Goal: Task Accomplishment & Management: Use online tool/utility

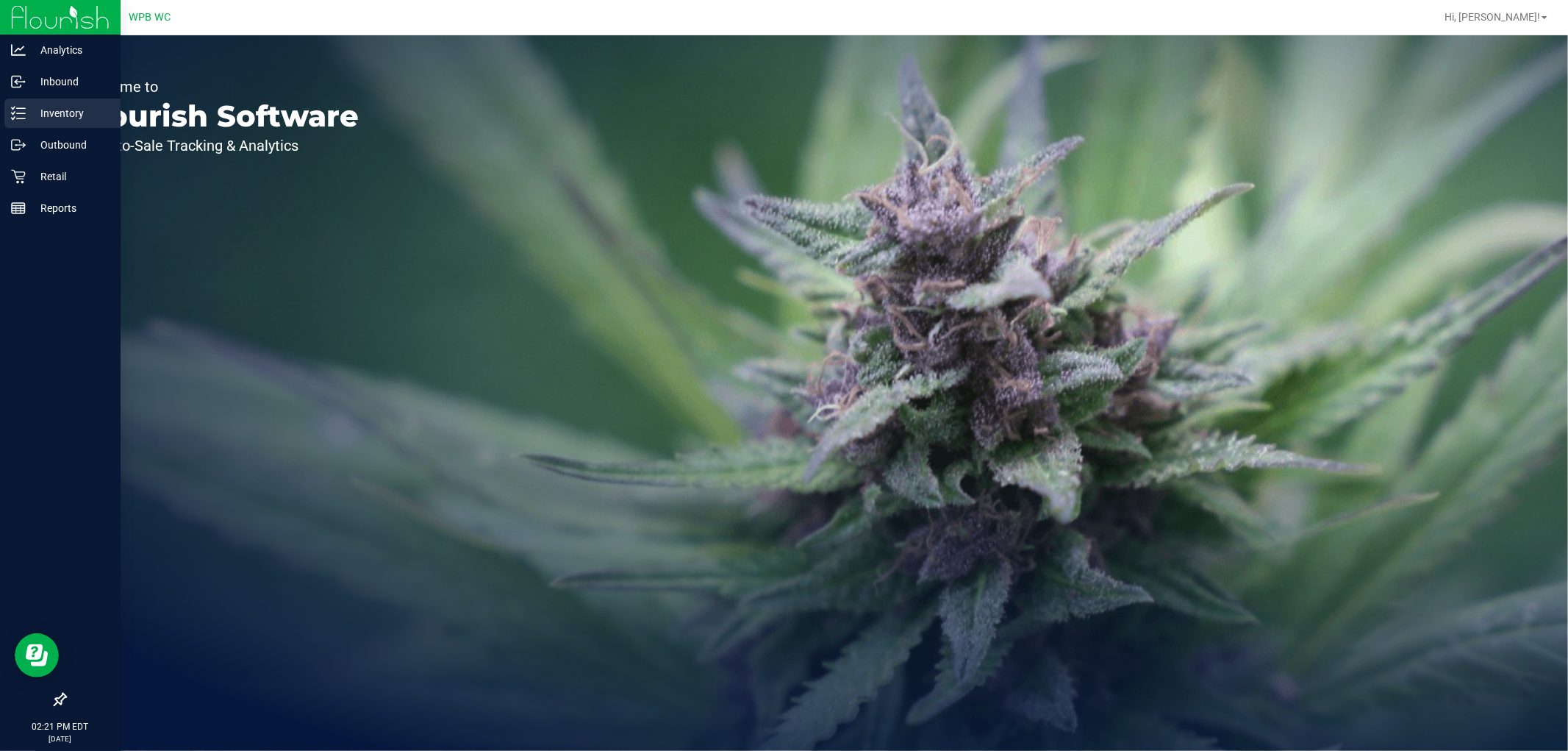
click at [69, 106] on p "Inventory" at bounding box center [70, 113] width 88 height 18
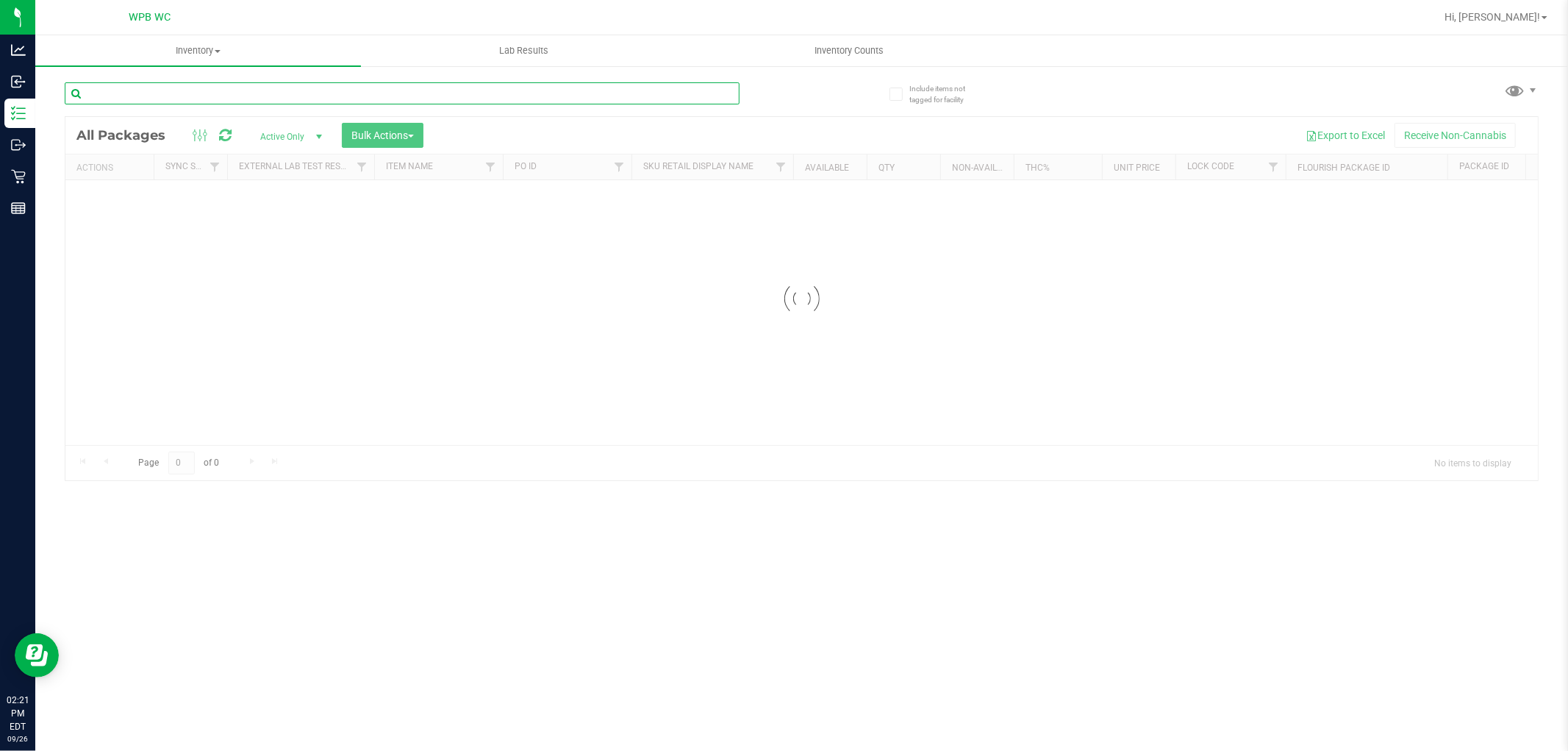
click at [226, 103] on input "text" at bounding box center [402, 93] width 675 height 22
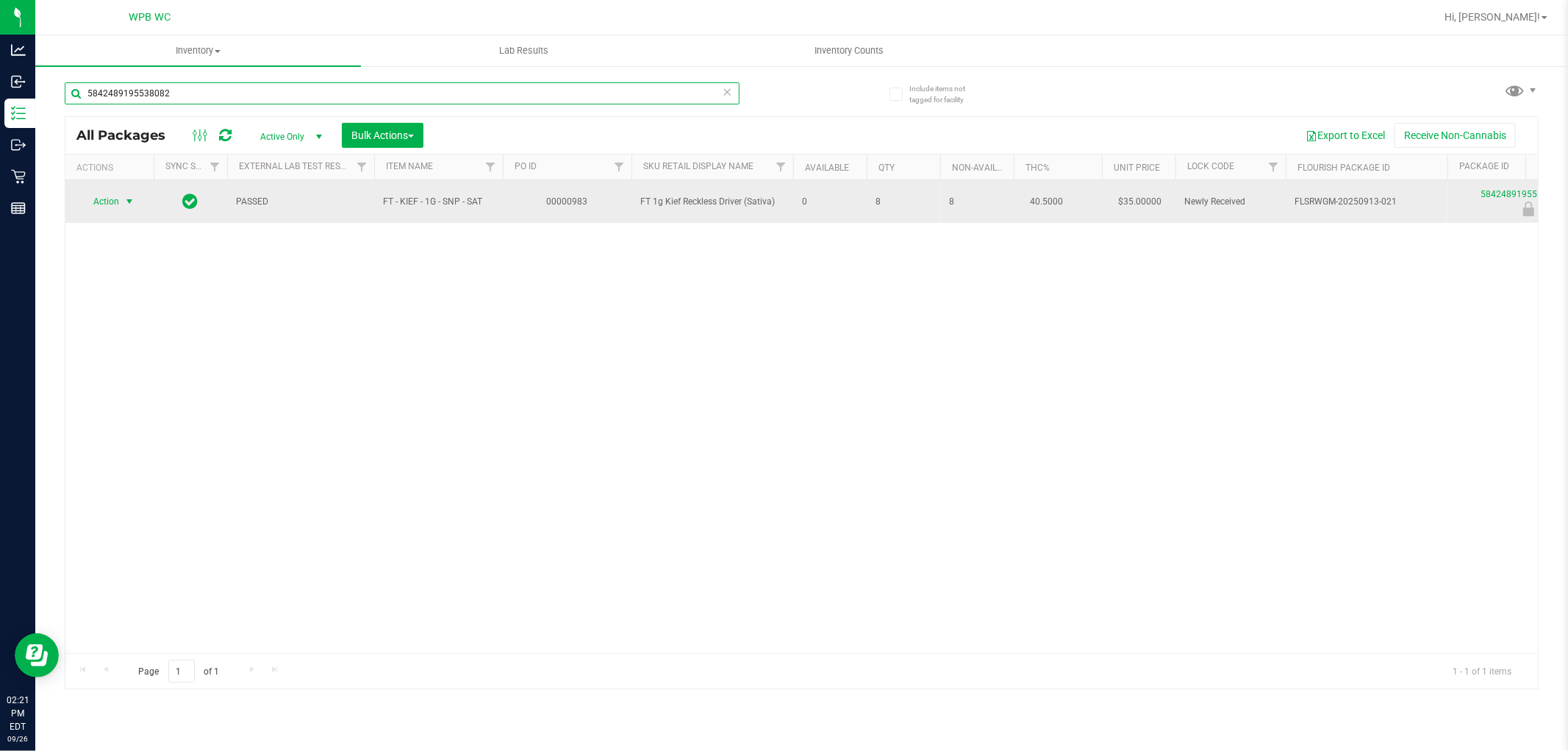
type input "5842489195538082"
click at [111, 204] on span "Action" at bounding box center [99, 201] width 40 height 20
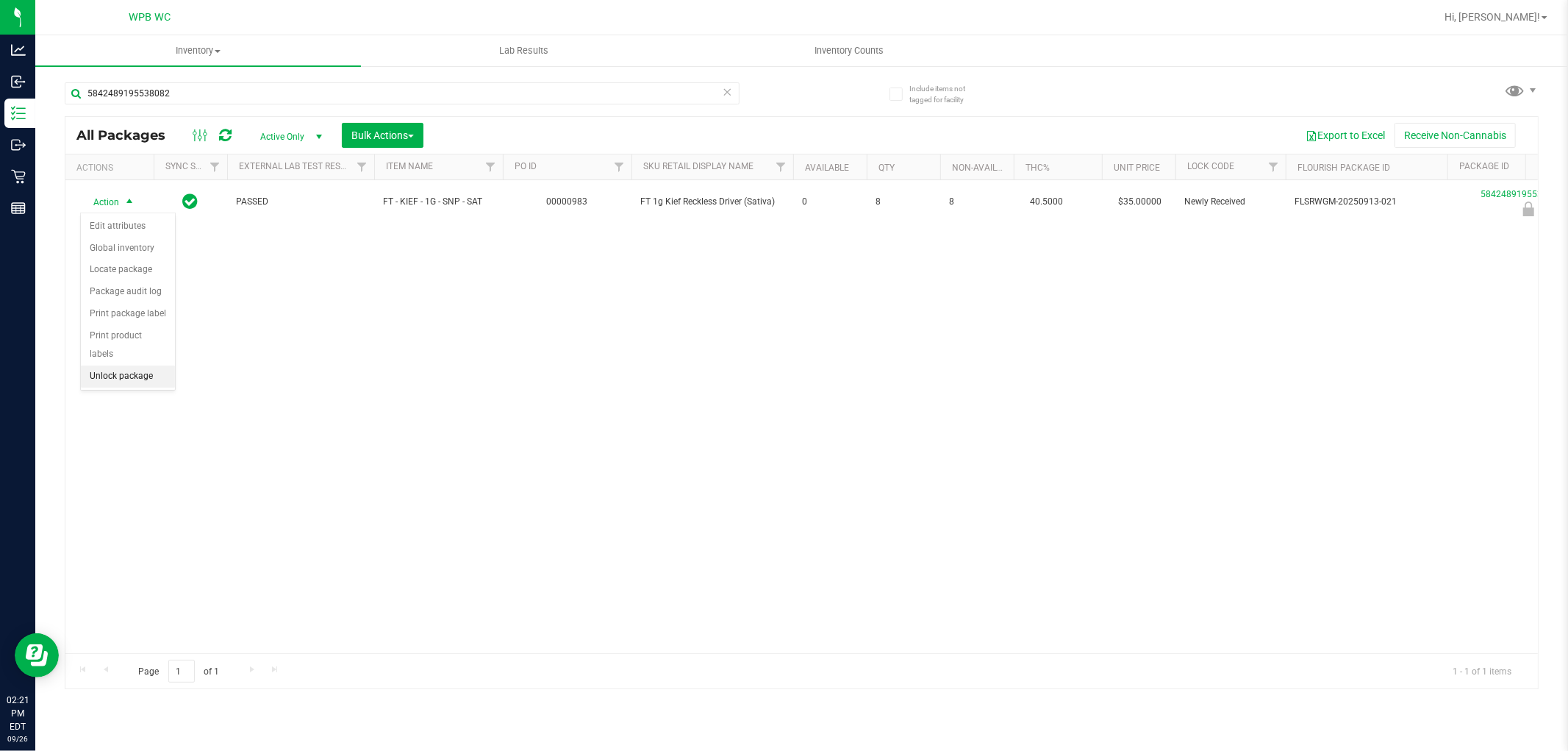
click at [132, 378] on li "Unlock package" at bounding box center [127, 377] width 94 height 22
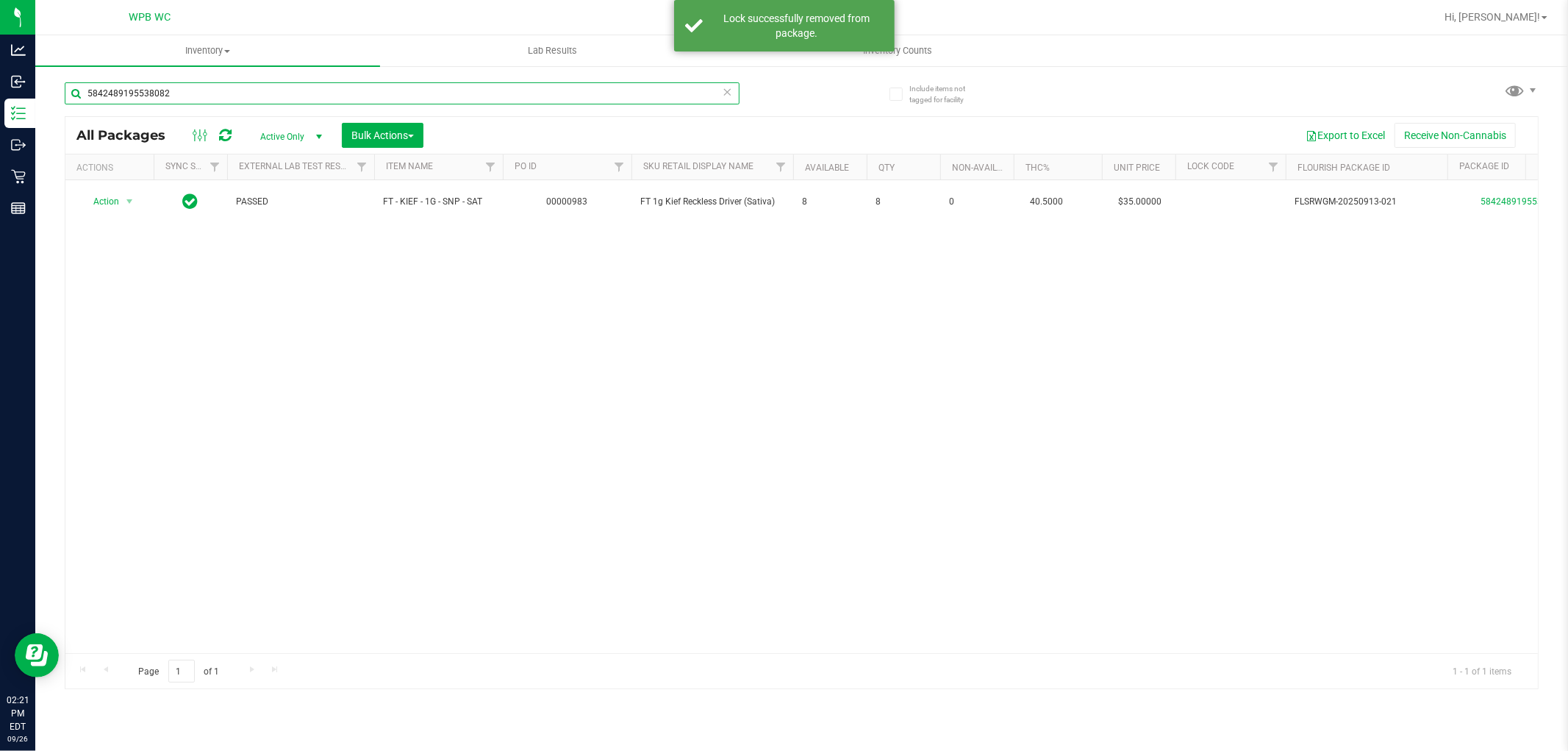
click at [255, 98] on input "5842489195538082" at bounding box center [402, 93] width 675 height 22
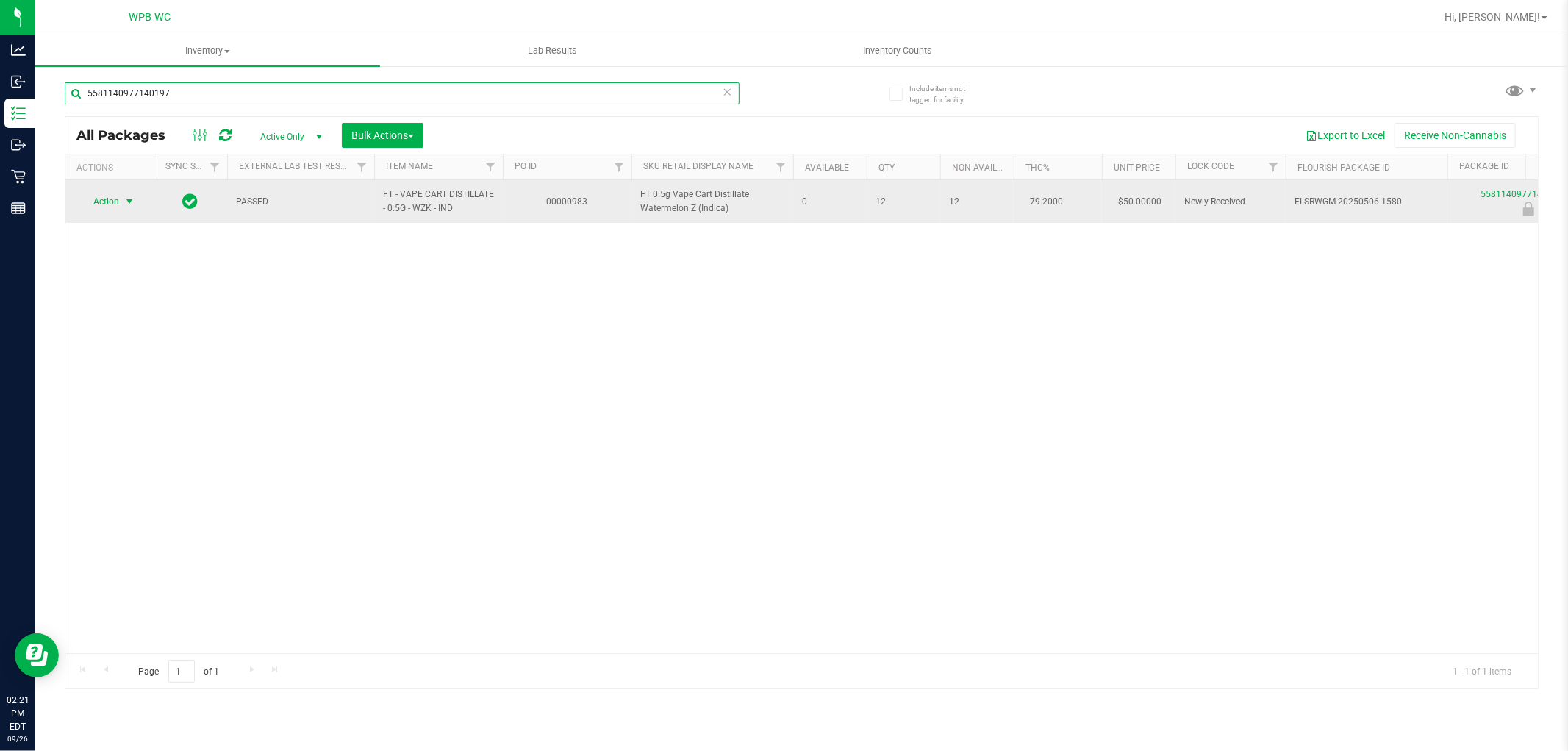
type input "5581140977140197"
click at [114, 205] on span "Action" at bounding box center [99, 201] width 40 height 20
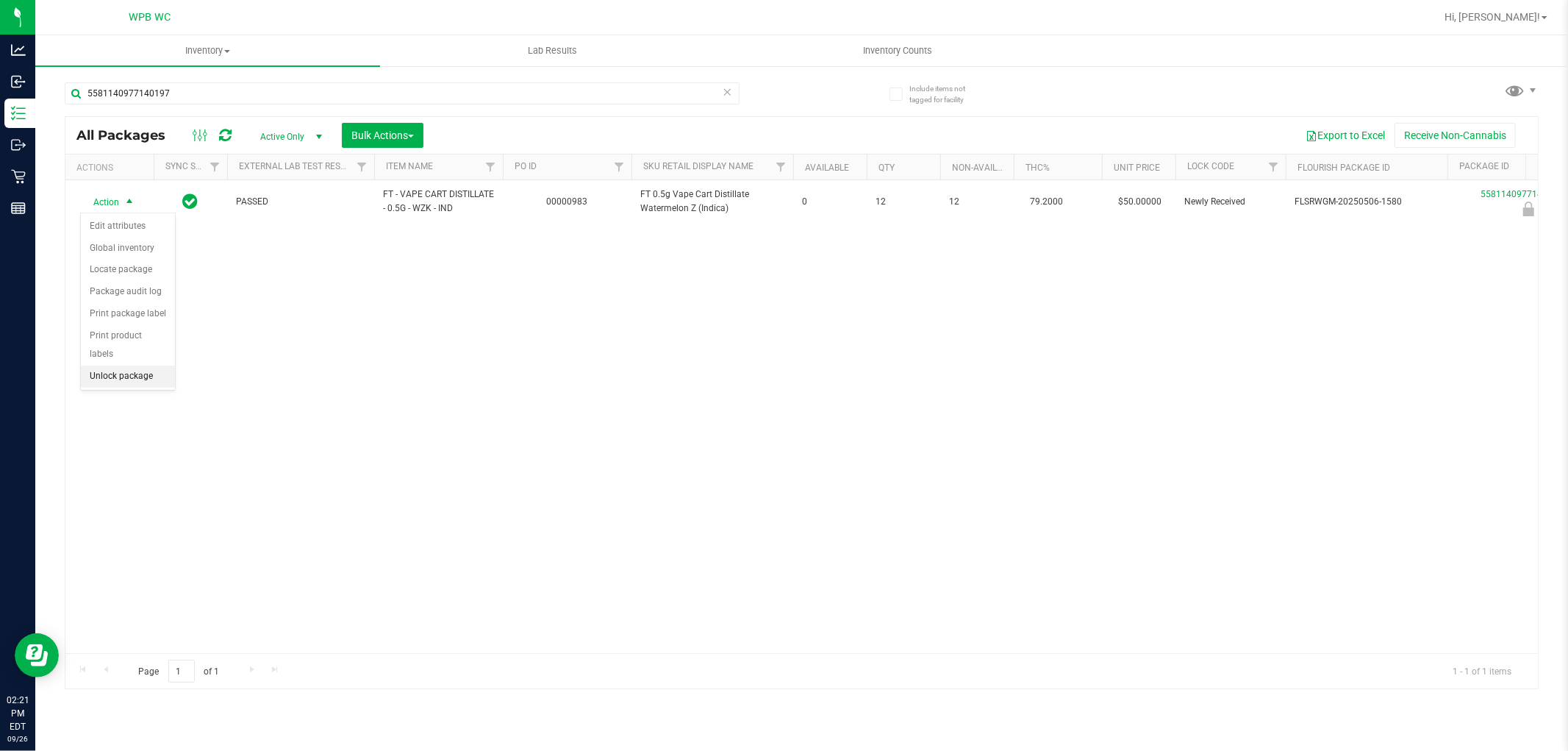
click at [125, 377] on li "Unlock package" at bounding box center [127, 377] width 94 height 22
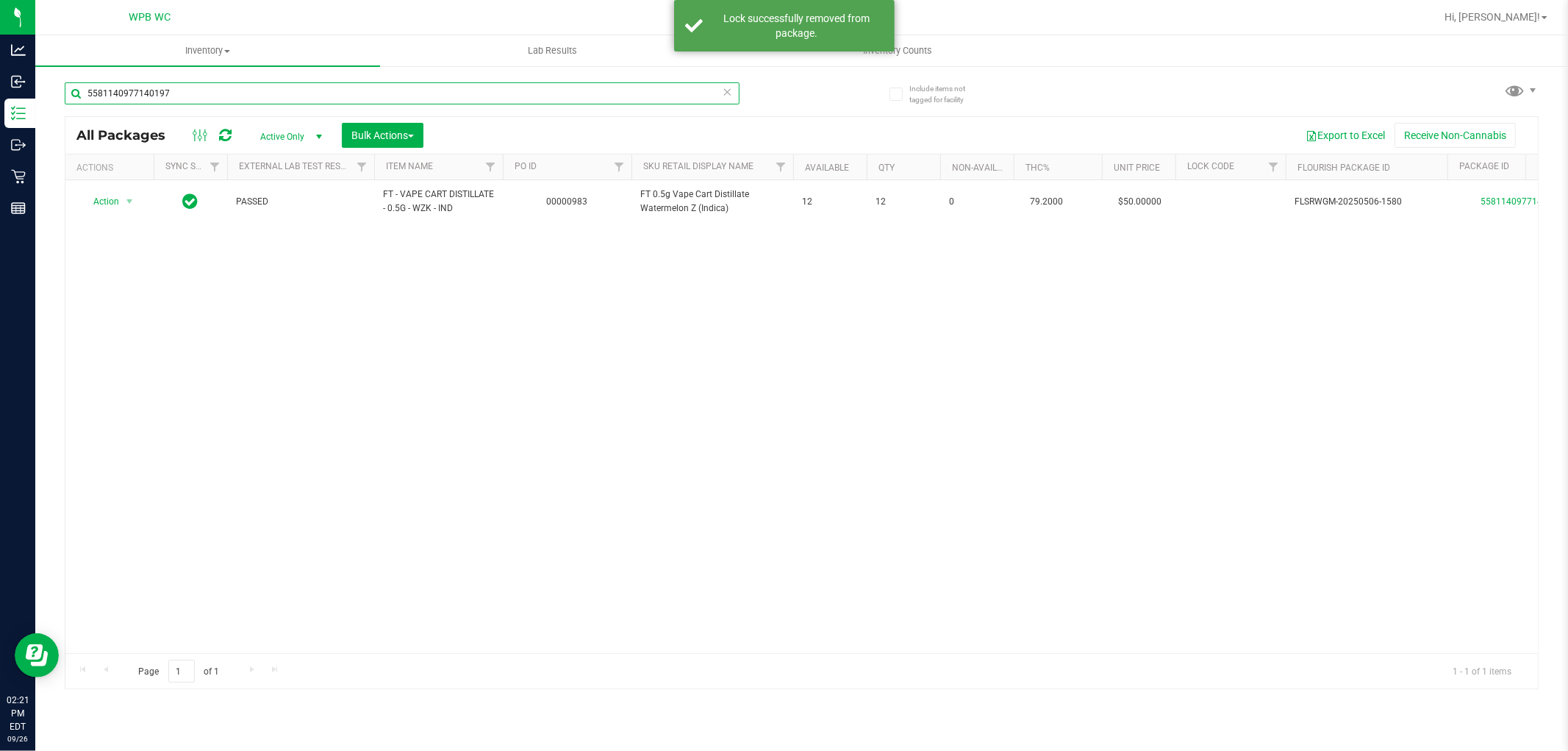
click at [251, 97] on input "5581140977140197" at bounding box center [402, 93] width 675 height 22
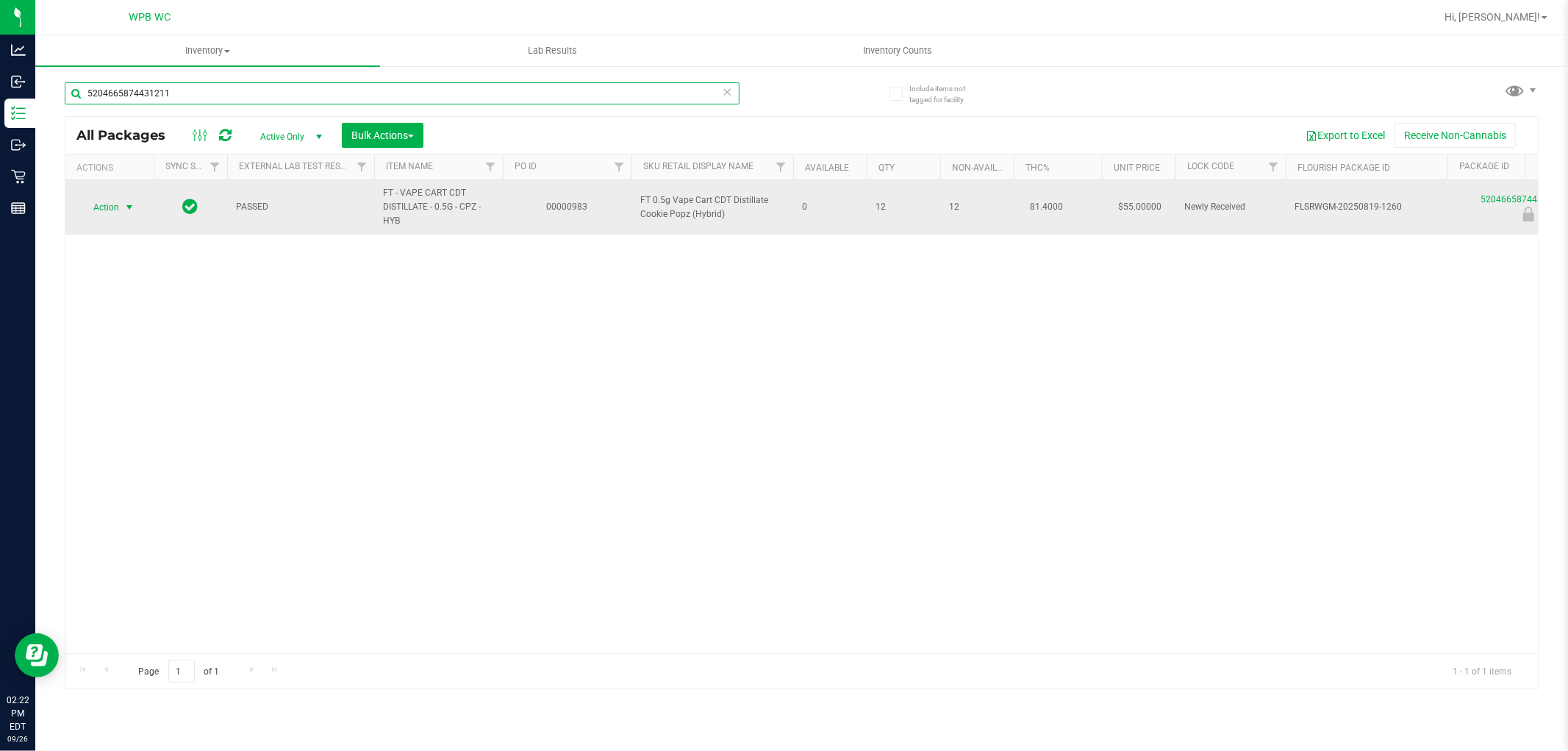
type input "5204665874431211"
click at [122, 208] on span "select" at bounding box center [130, 207] width 19 height 20
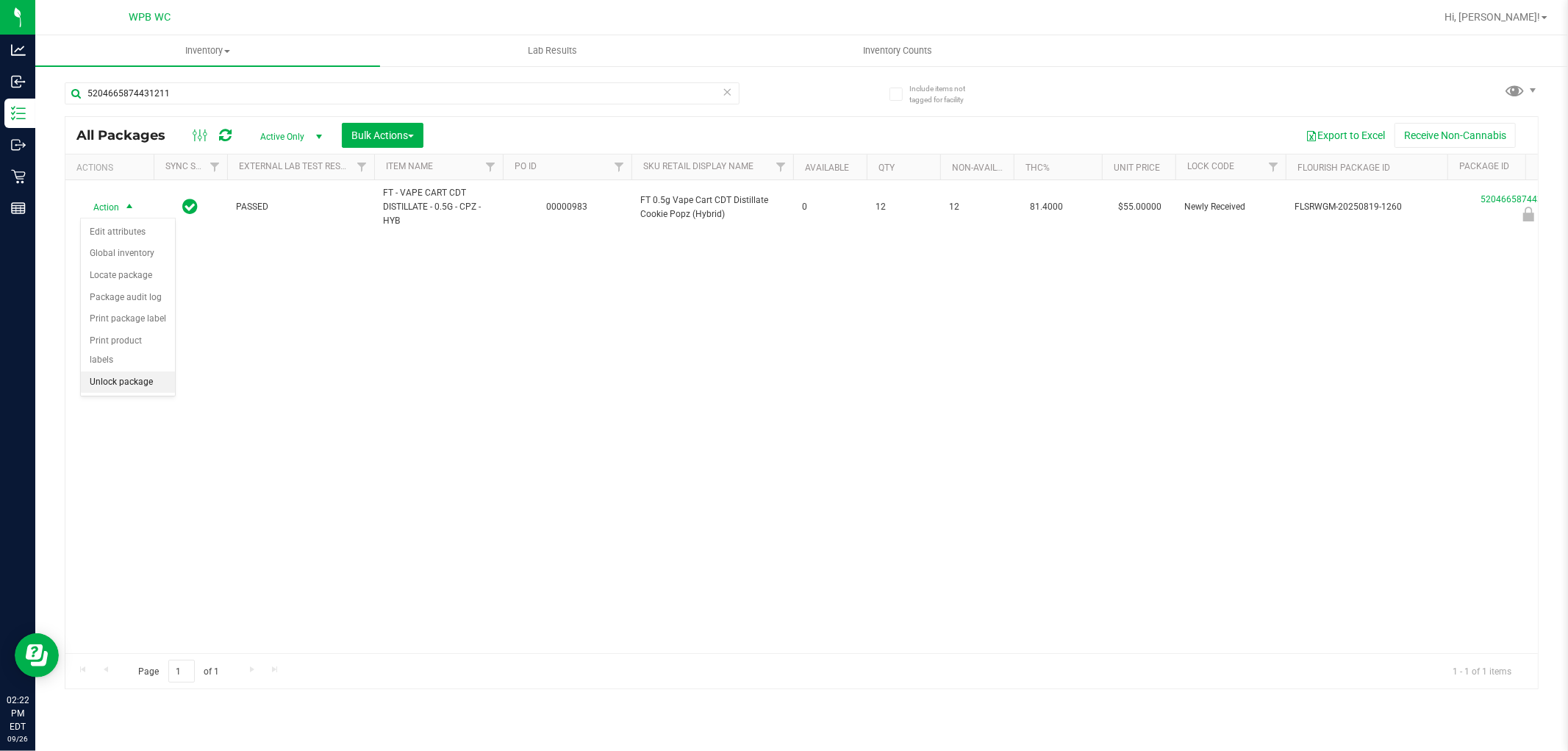
click at [120, 388] on li "Unlock package" at bounding box center [127, 383] width 94 height 22
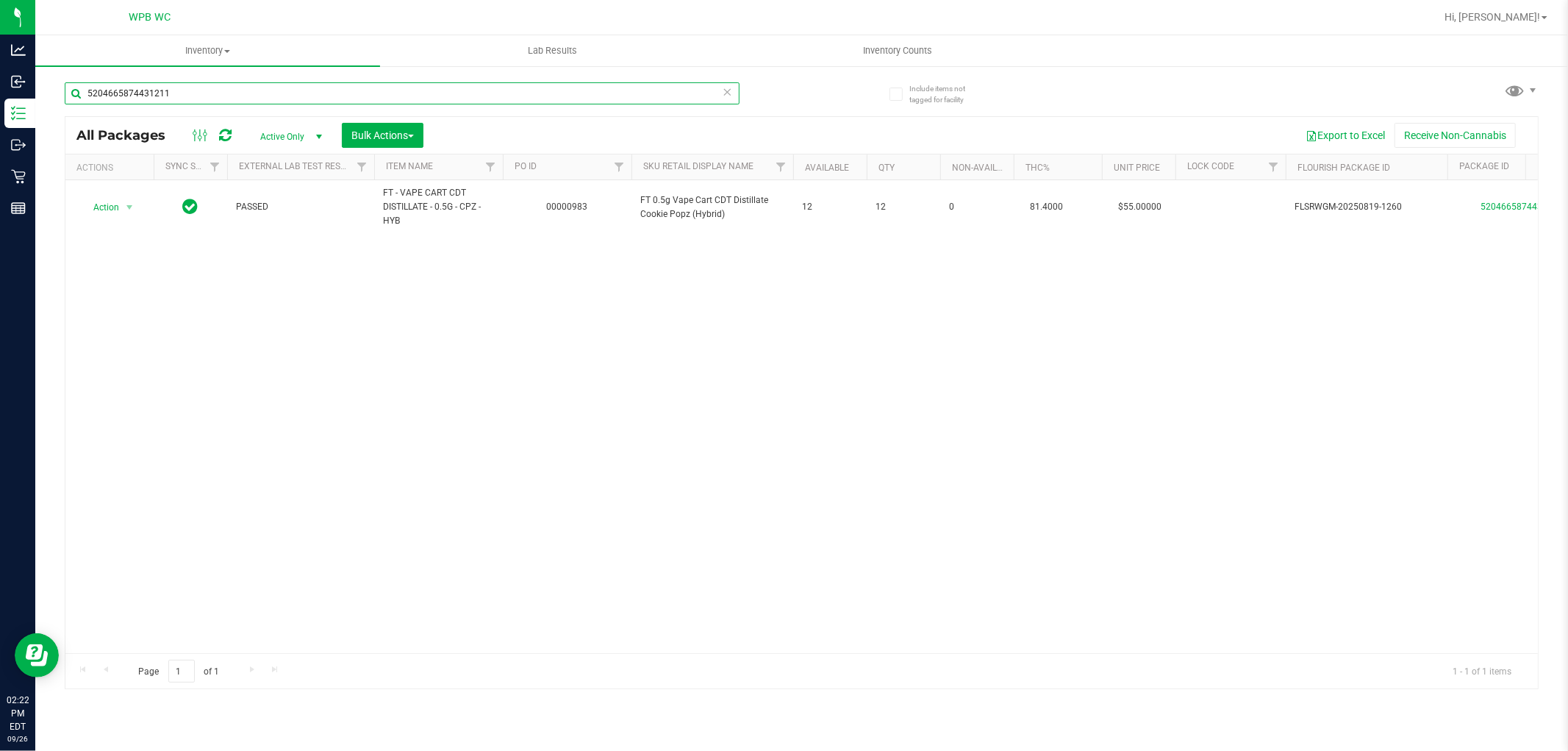
click at [259, 94] on input "5204665874431211" at bounding box center [402, 93] width 675 height 22
type input "3863753699298852"
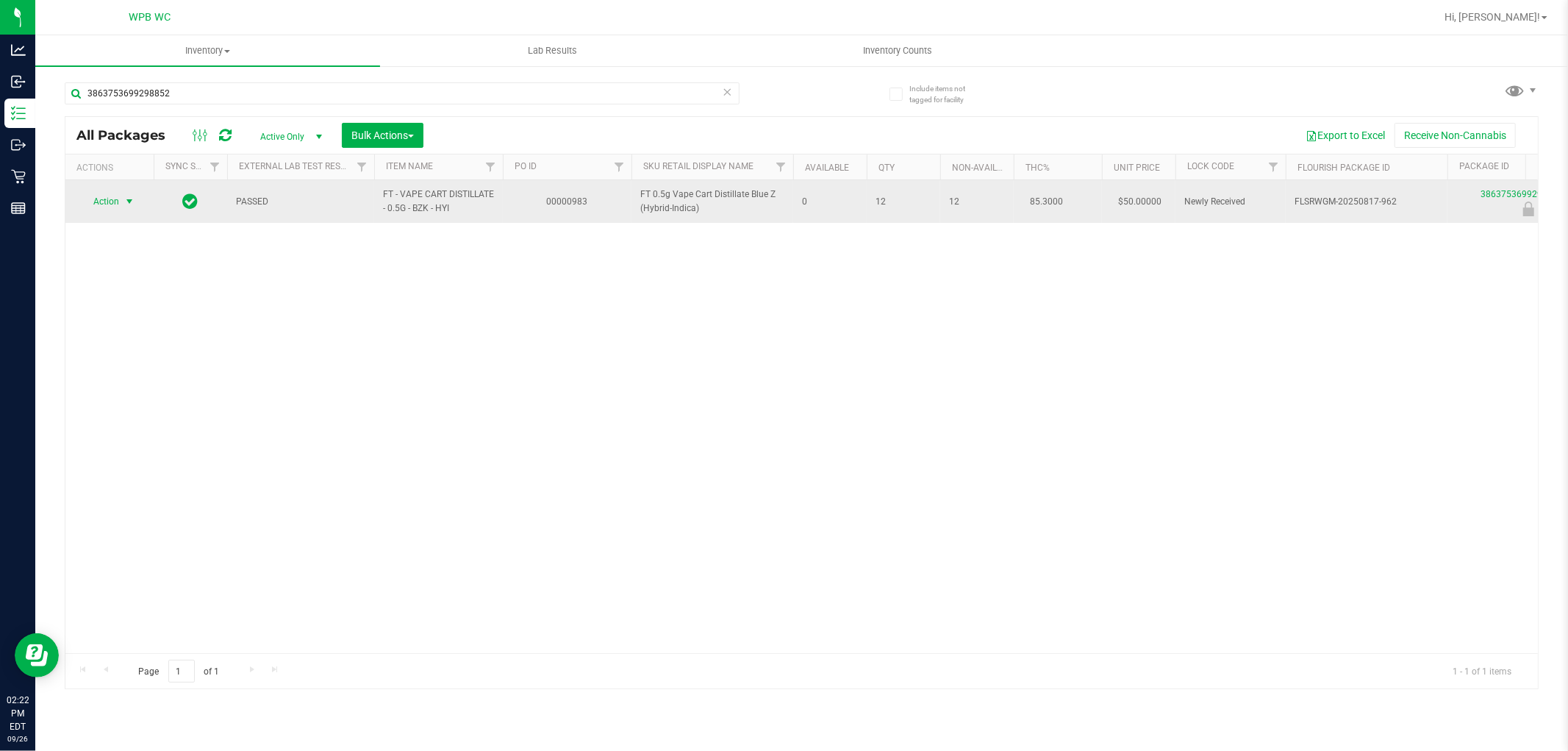
click at [114, 206] on span "Action" at bounding box center [99, 201] width 40 height 20
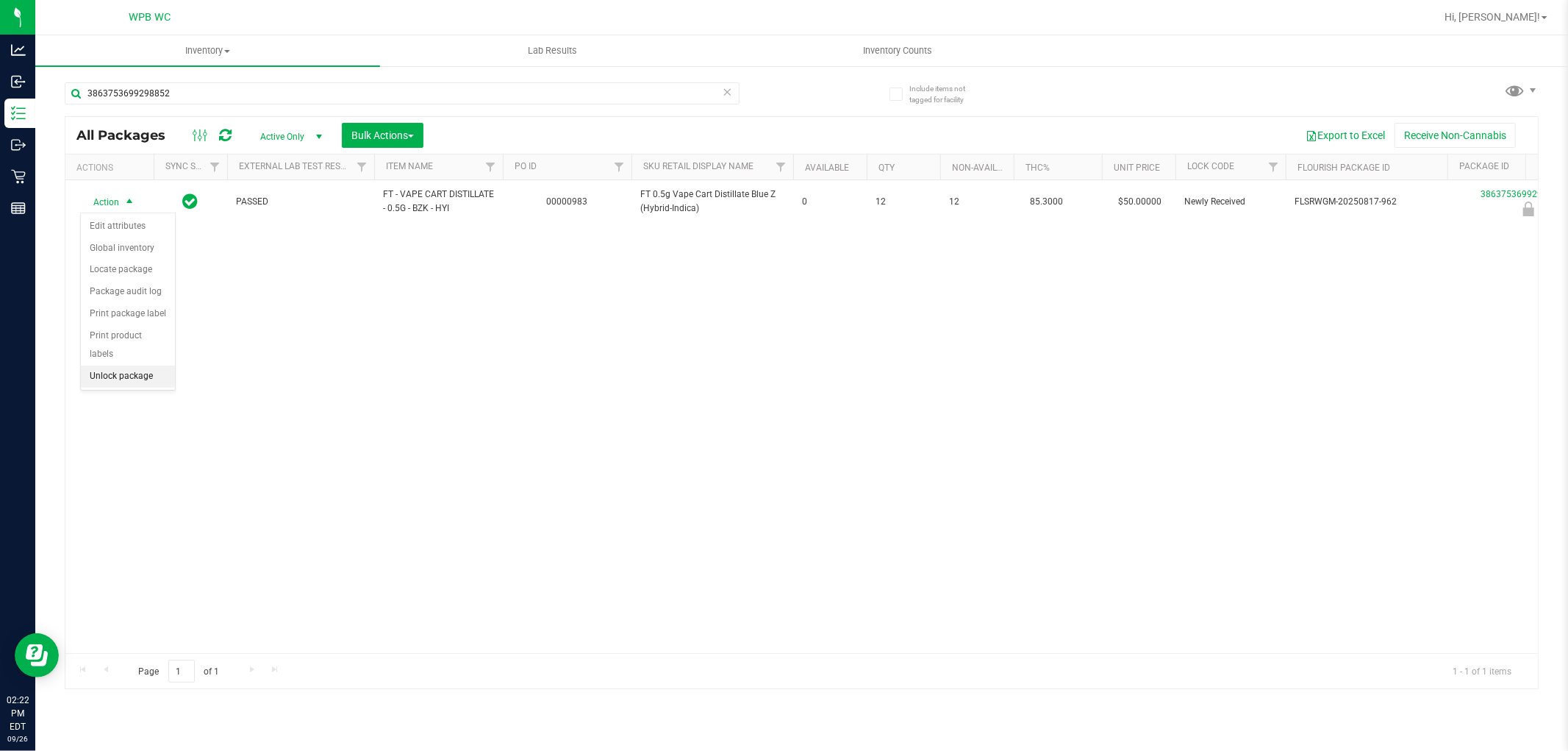
click at [104, 378] on li "Unlock package" at bounding box center [127, 377] width 94 height 22
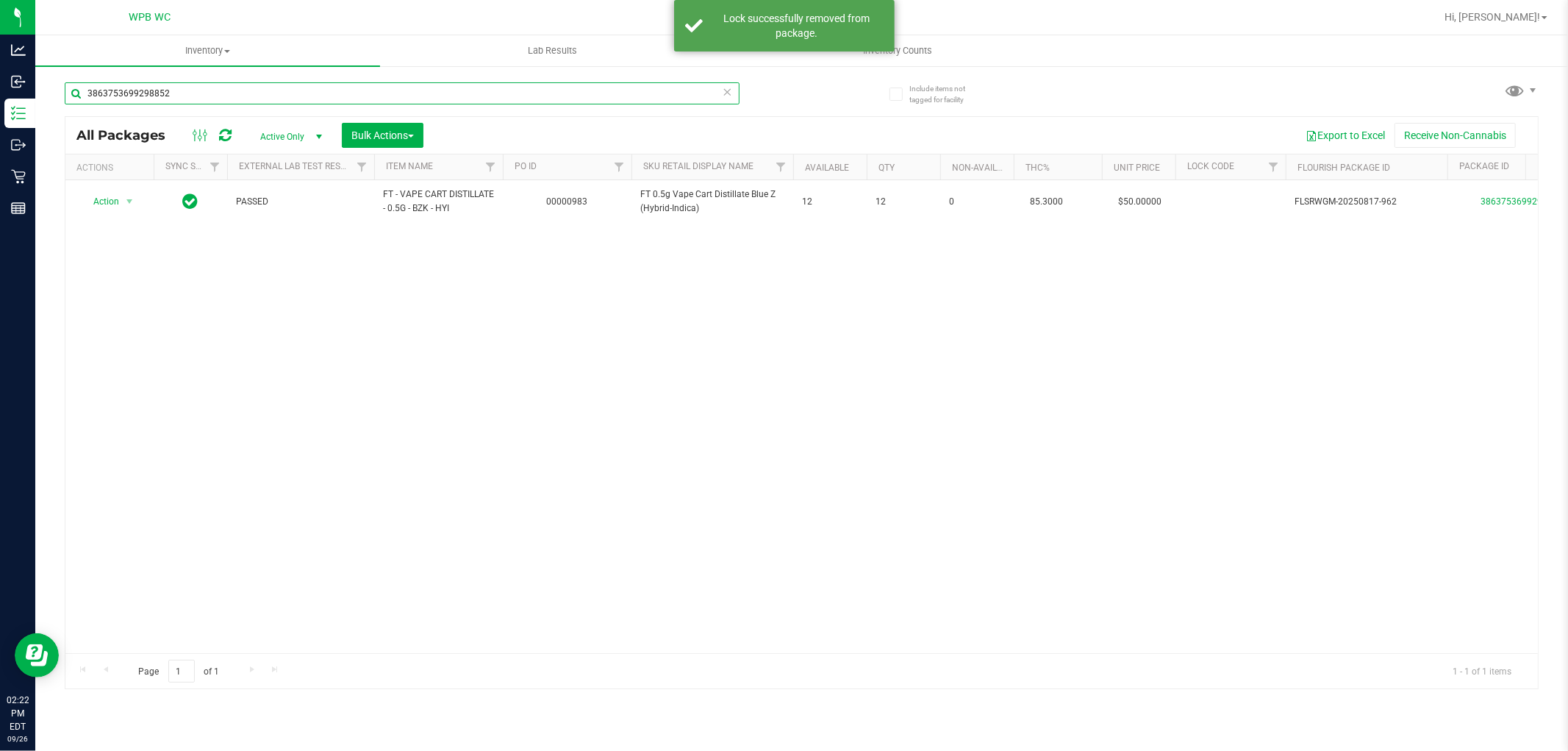
click at [253, 86] on input "3863753699298852" at bounding box center [402, 93] width 675 height 22
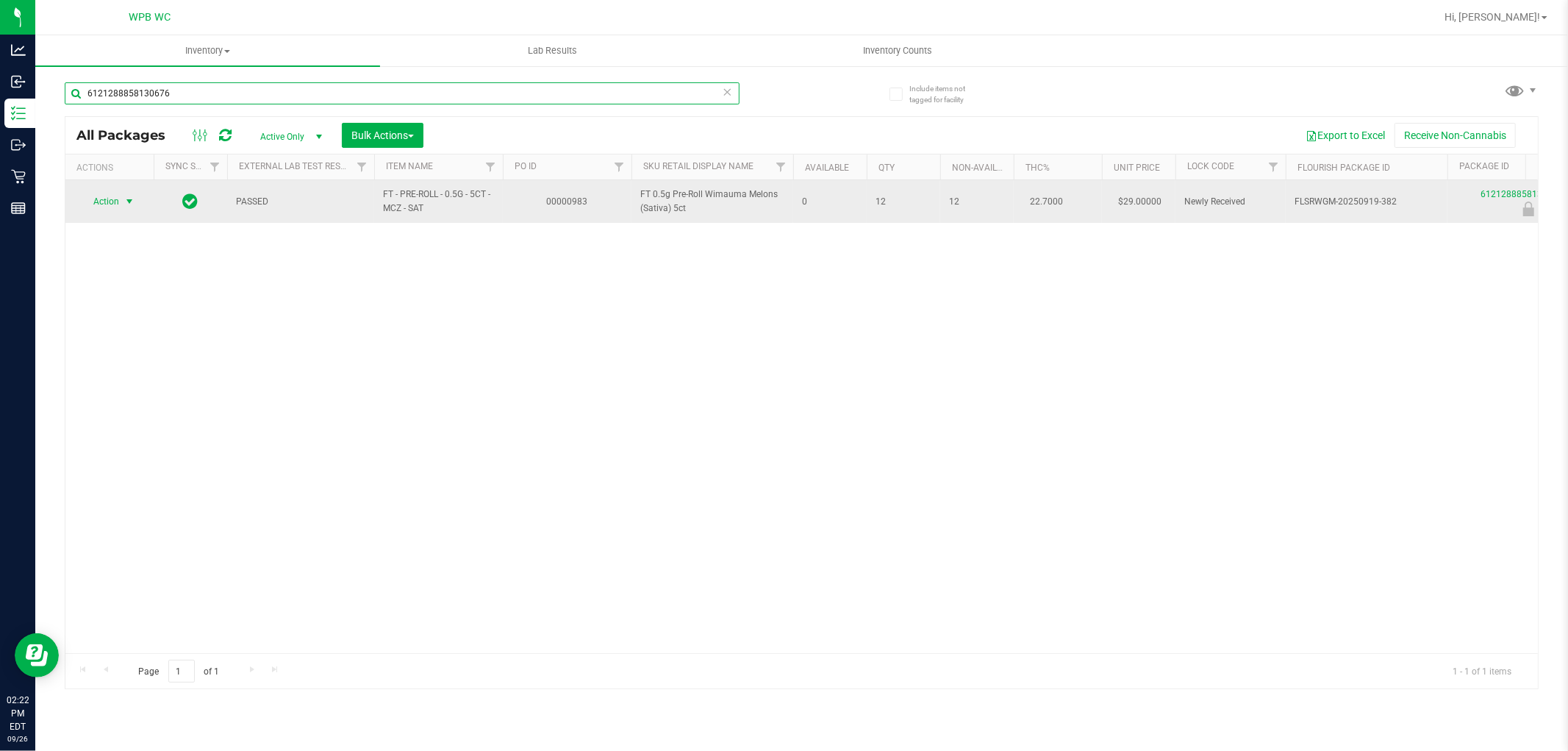
type input "6121288858130676"
click at [126, 199] on span "select" at bounding box center [130, 202] width 12 height 12
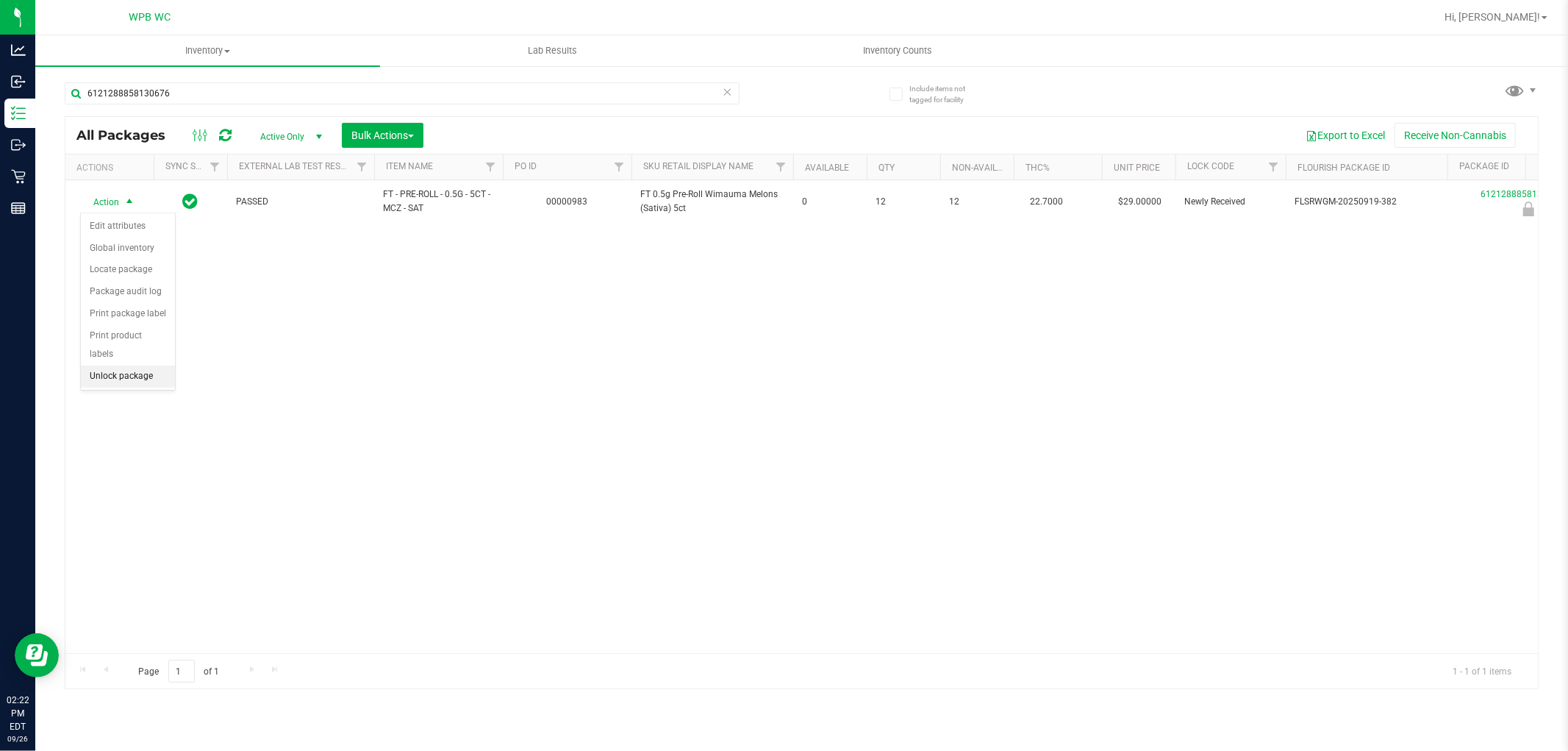
click at [138, 375] on li "Unlock package" at bounding box center [127, 377] width 94 height 22
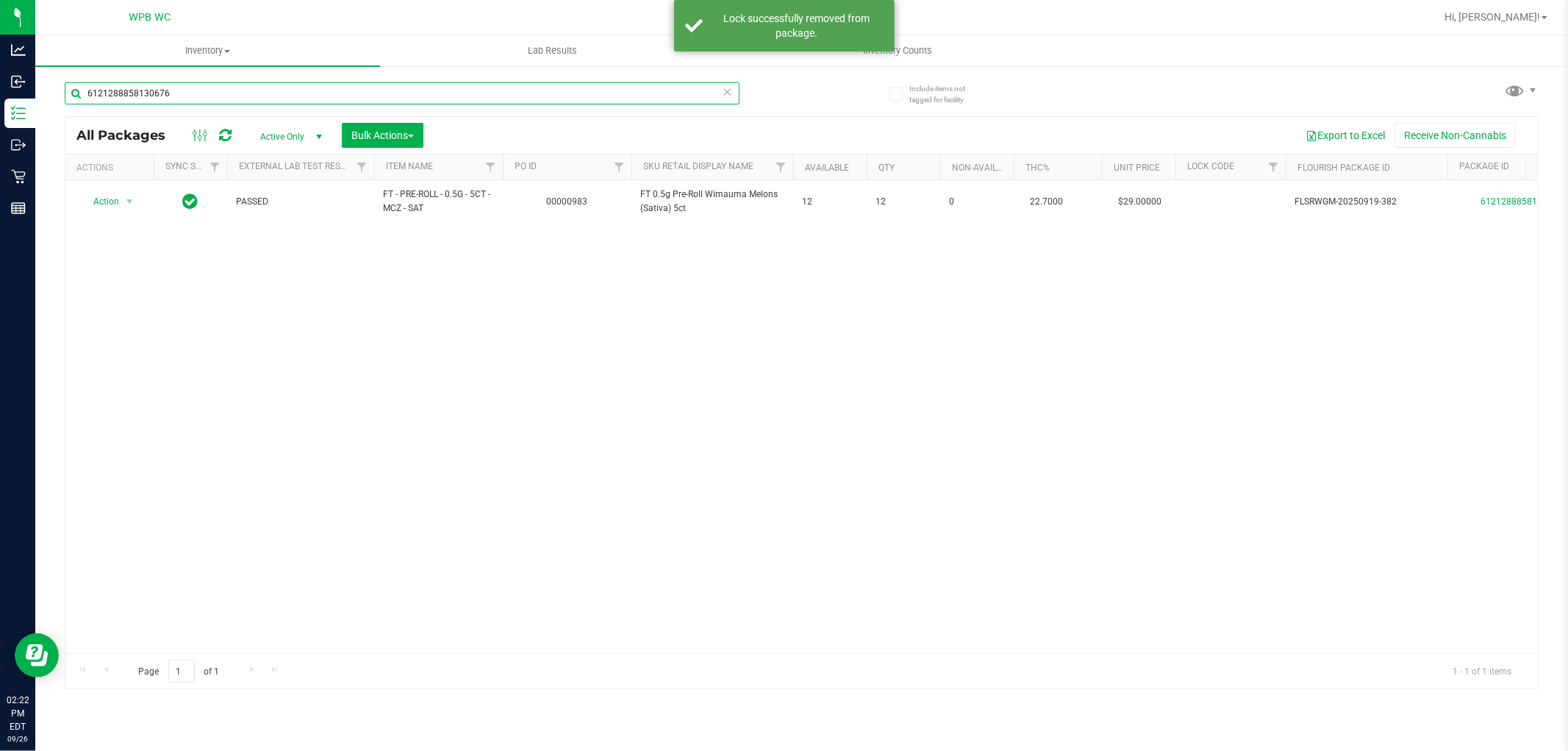
click at [345, 92] on input "6121288858130676" at bounding box center [402, 93] width 675 height 22
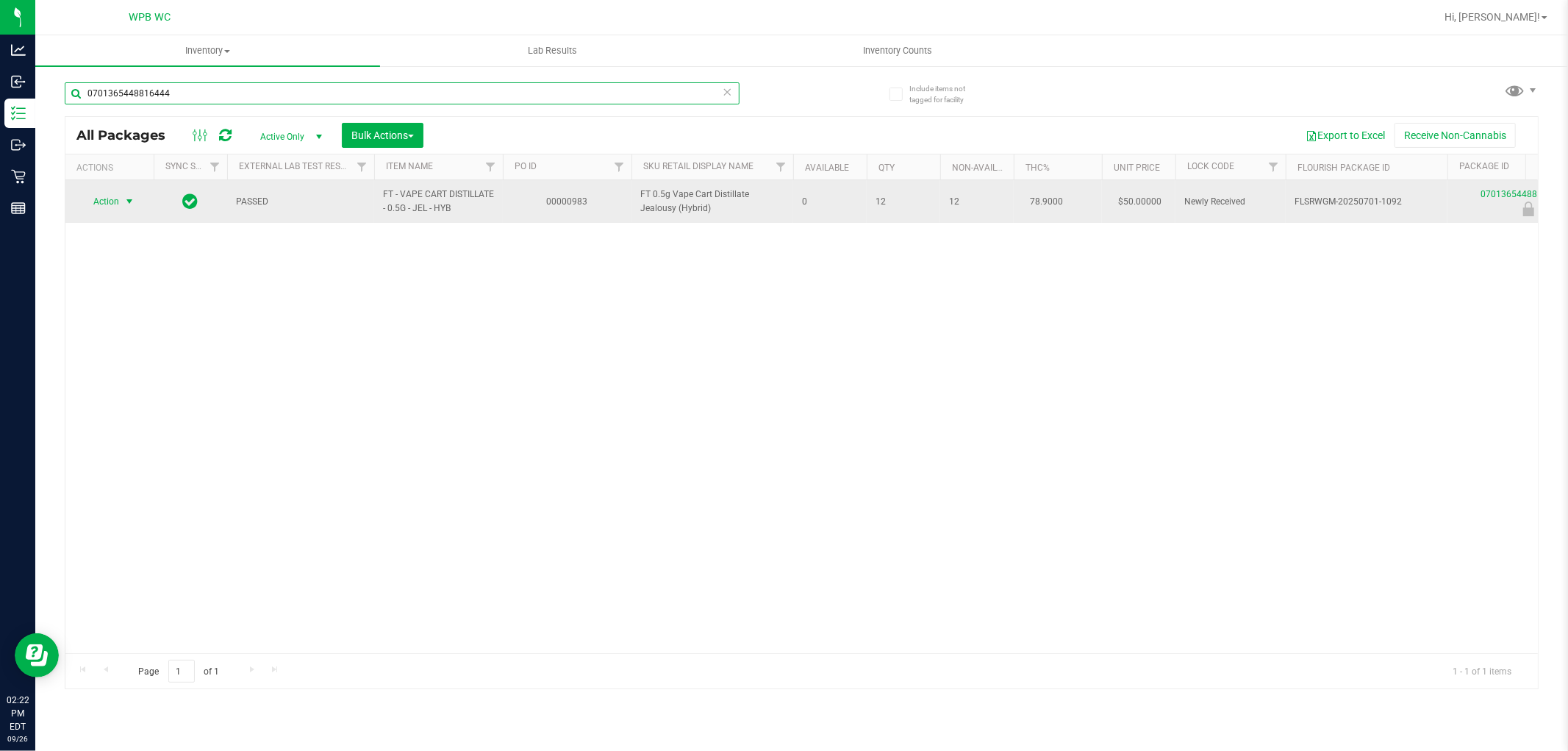
type input "0701365448816444"
click at [113, 203] on span "Action" at bounding box center [99, 201] width 40 height 20
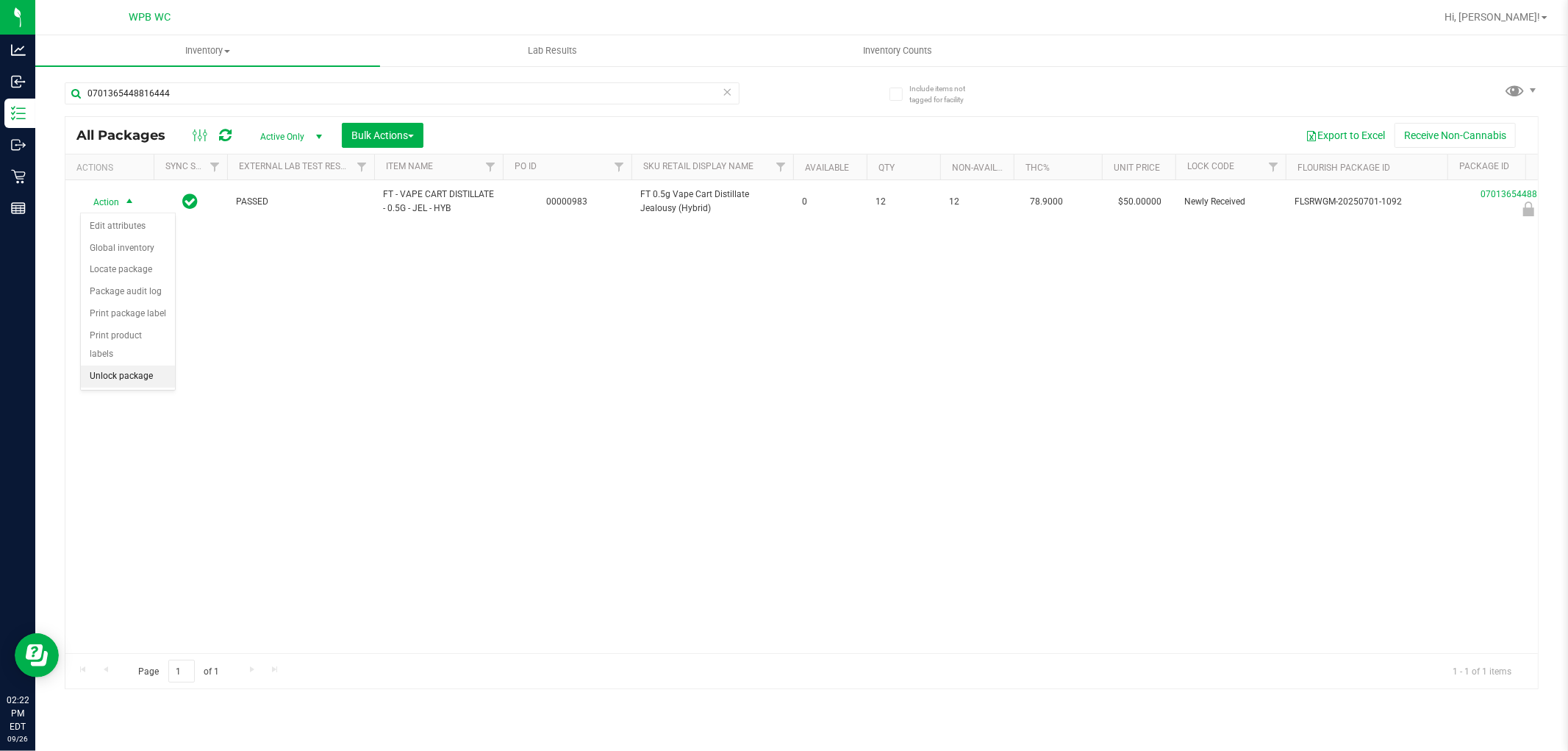
click at [133, 378] on li "Unlock package" at bounding box center [127, 377] width 94 height 22
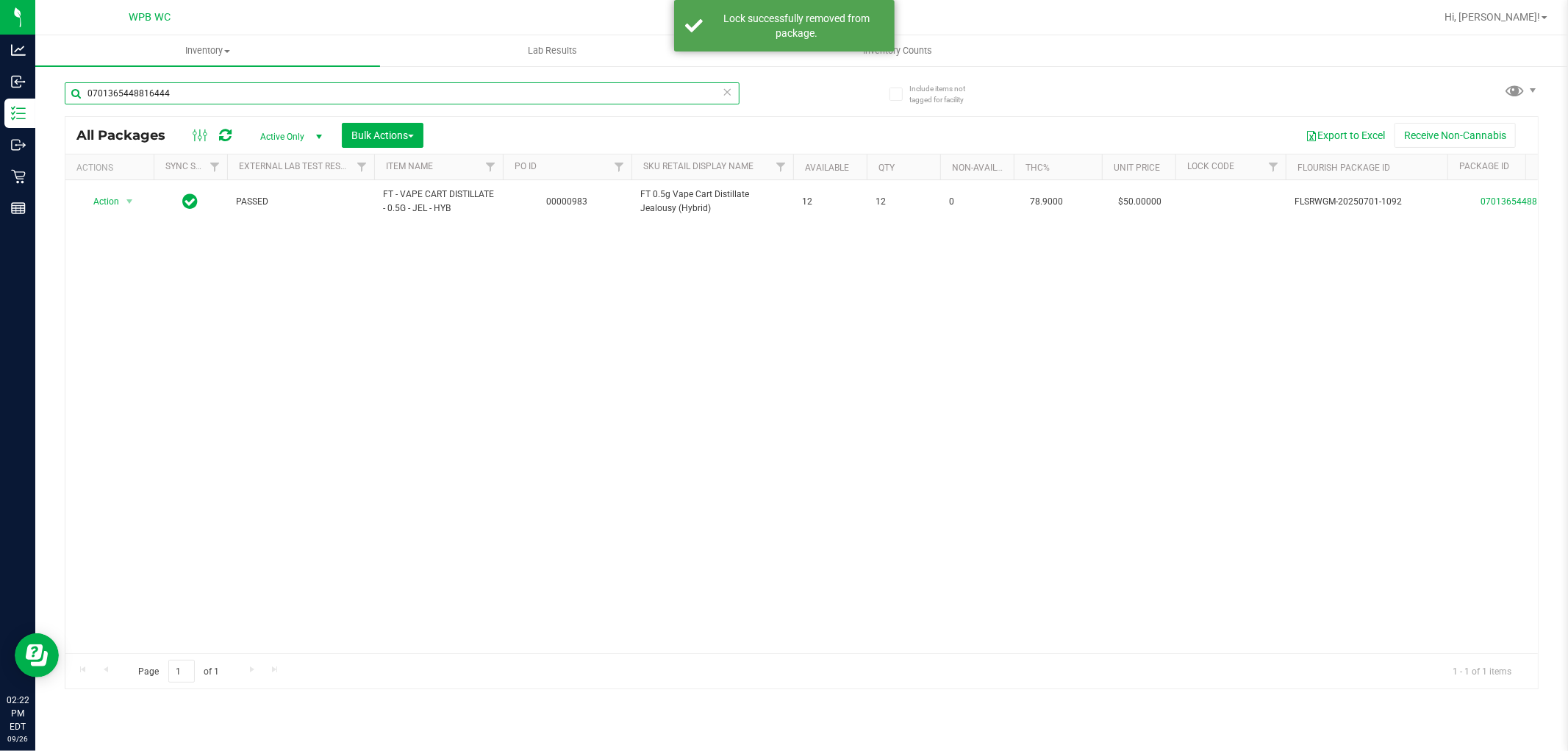
click at [240, 86] on input "0701365448816444" at bounding box center [402, 93] width 675 height 22
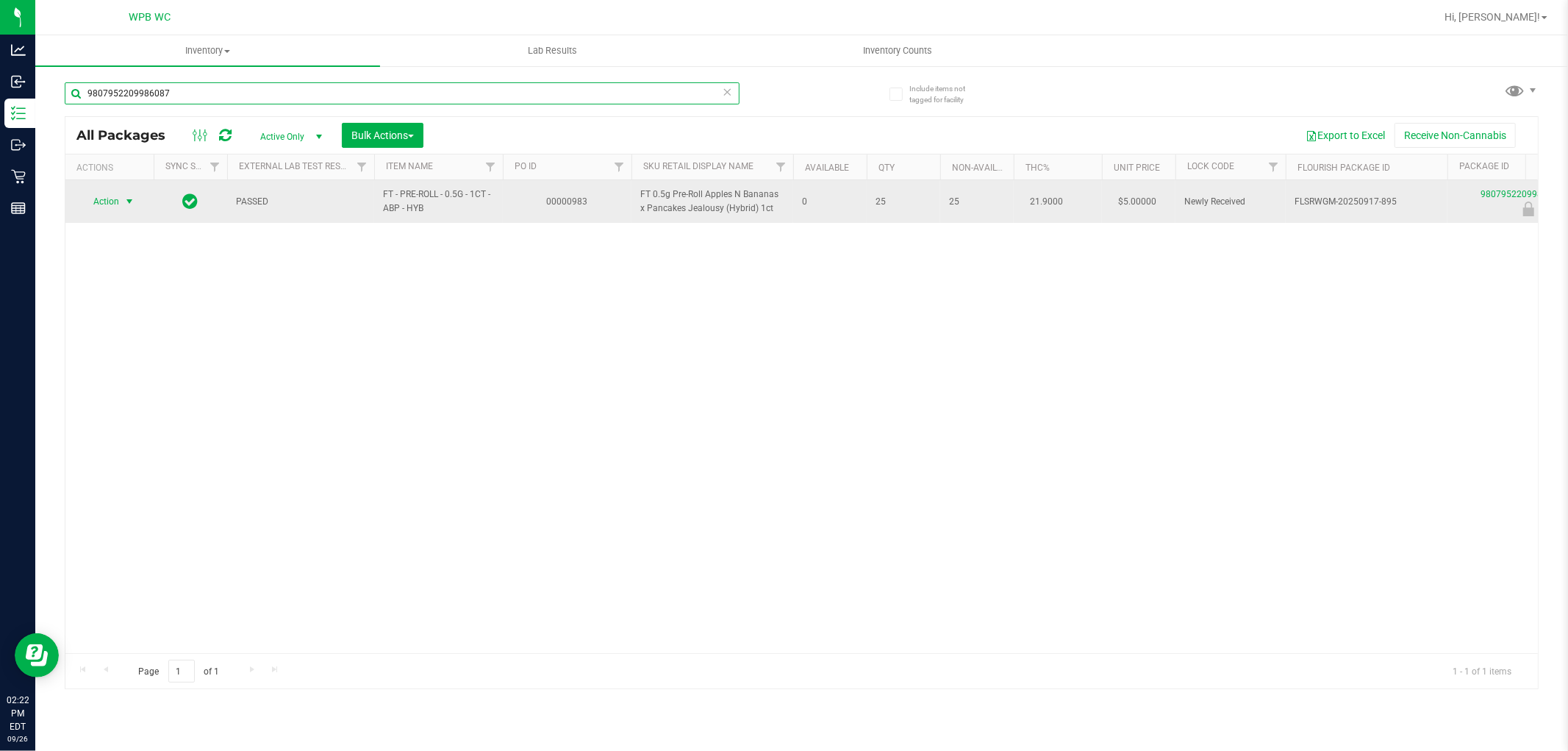
type input "9807952209986087"
click at [119, 206] on span "Action" at bounding box center [99, 201] width 40 height 20
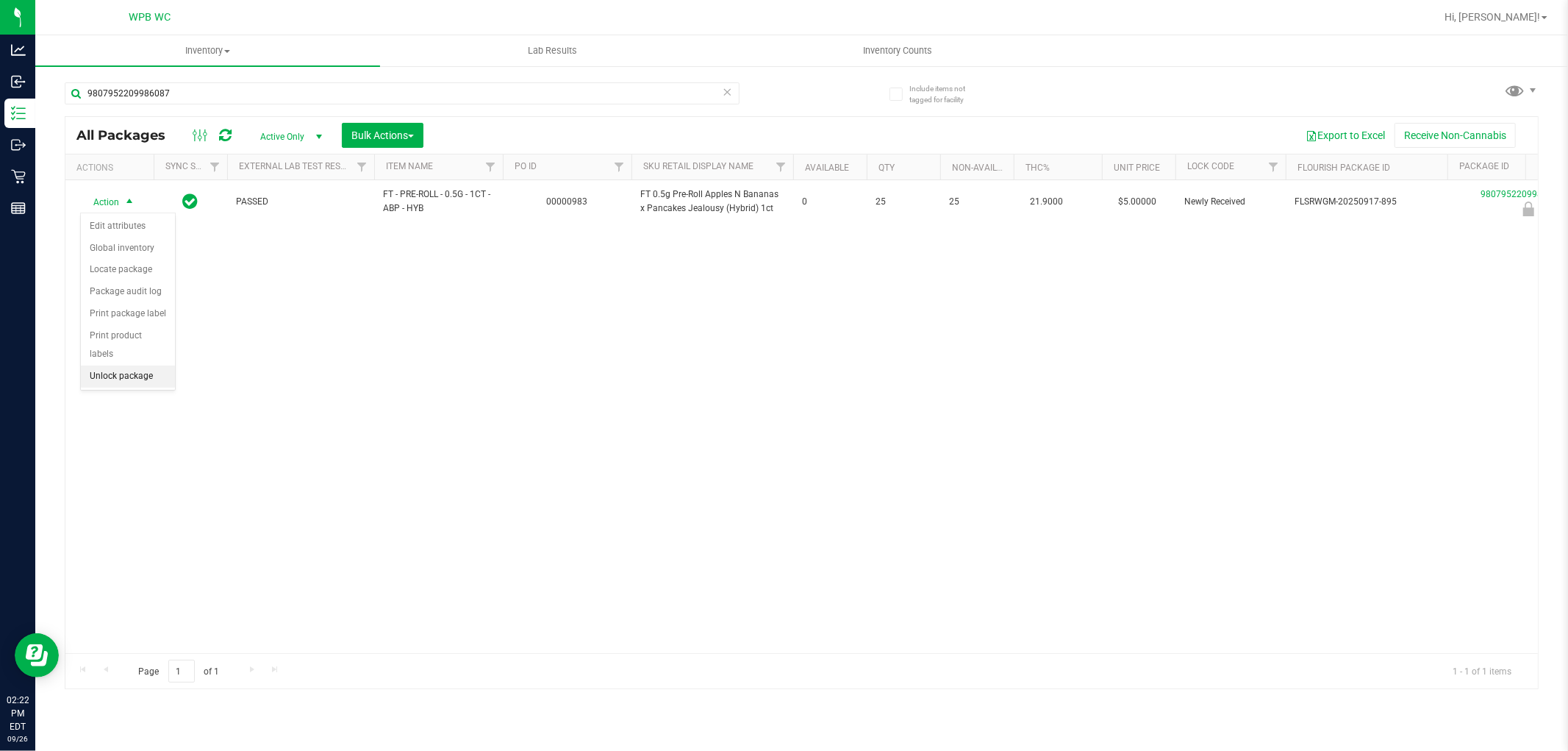
click at [125, 380] on li "Unlock package" at bounding box center [127, 377] width 94 height 22
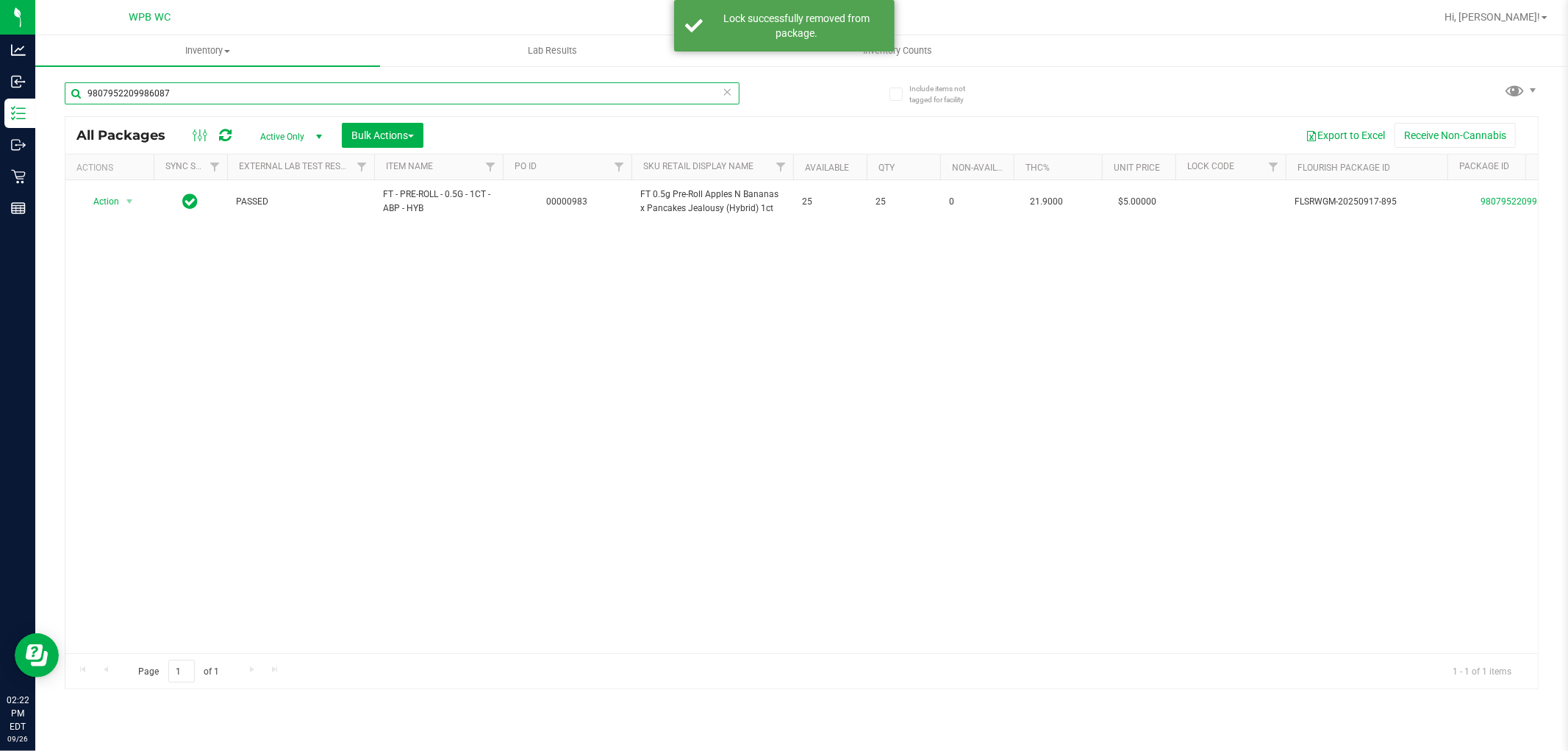
click at [176, 92] on input "9807952209986087" at bounding box center [402, 93] width 675 height 22
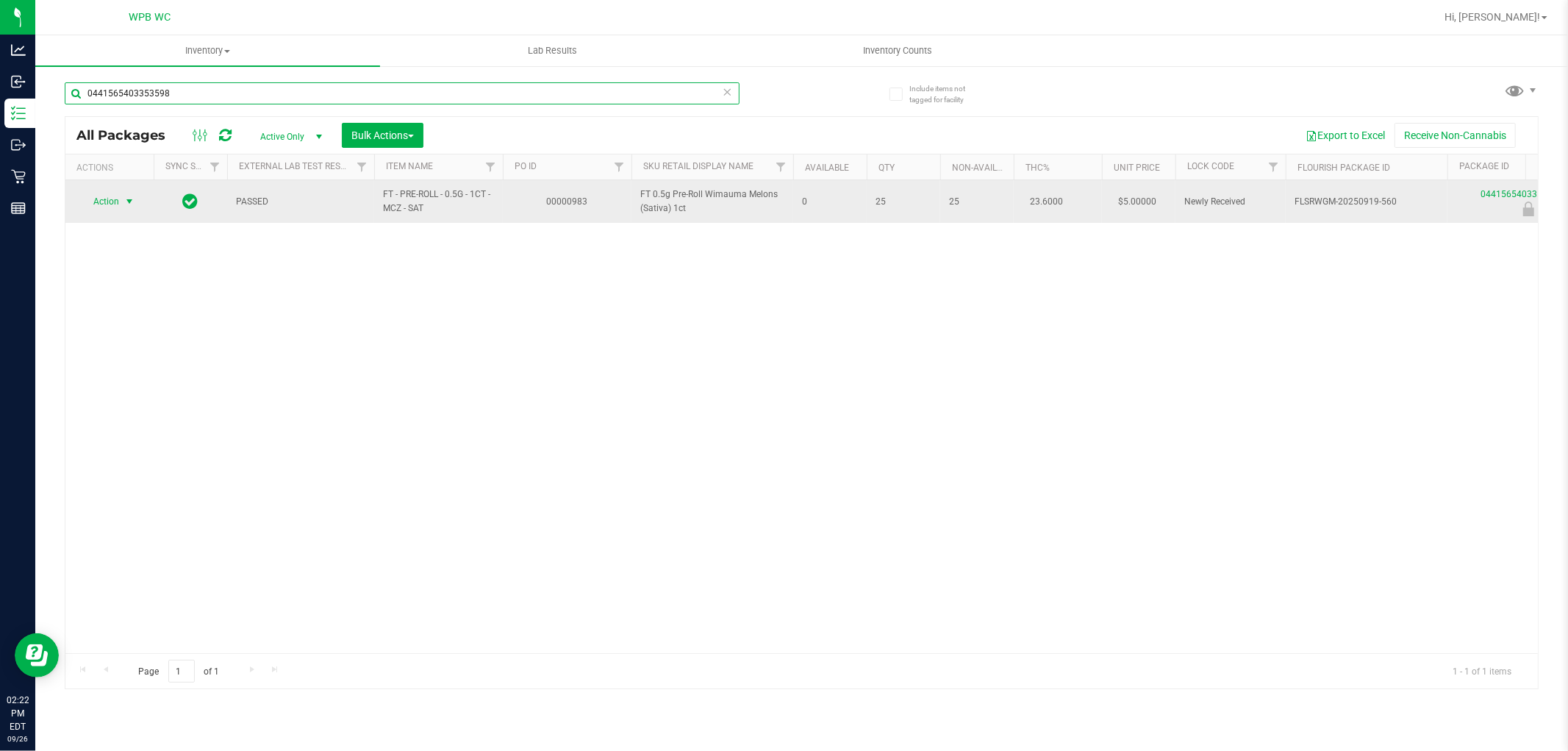
type input "0441565403353598"
click at [118, 202] on span "Action" at bounding box center [99, 201] width 40 height 20
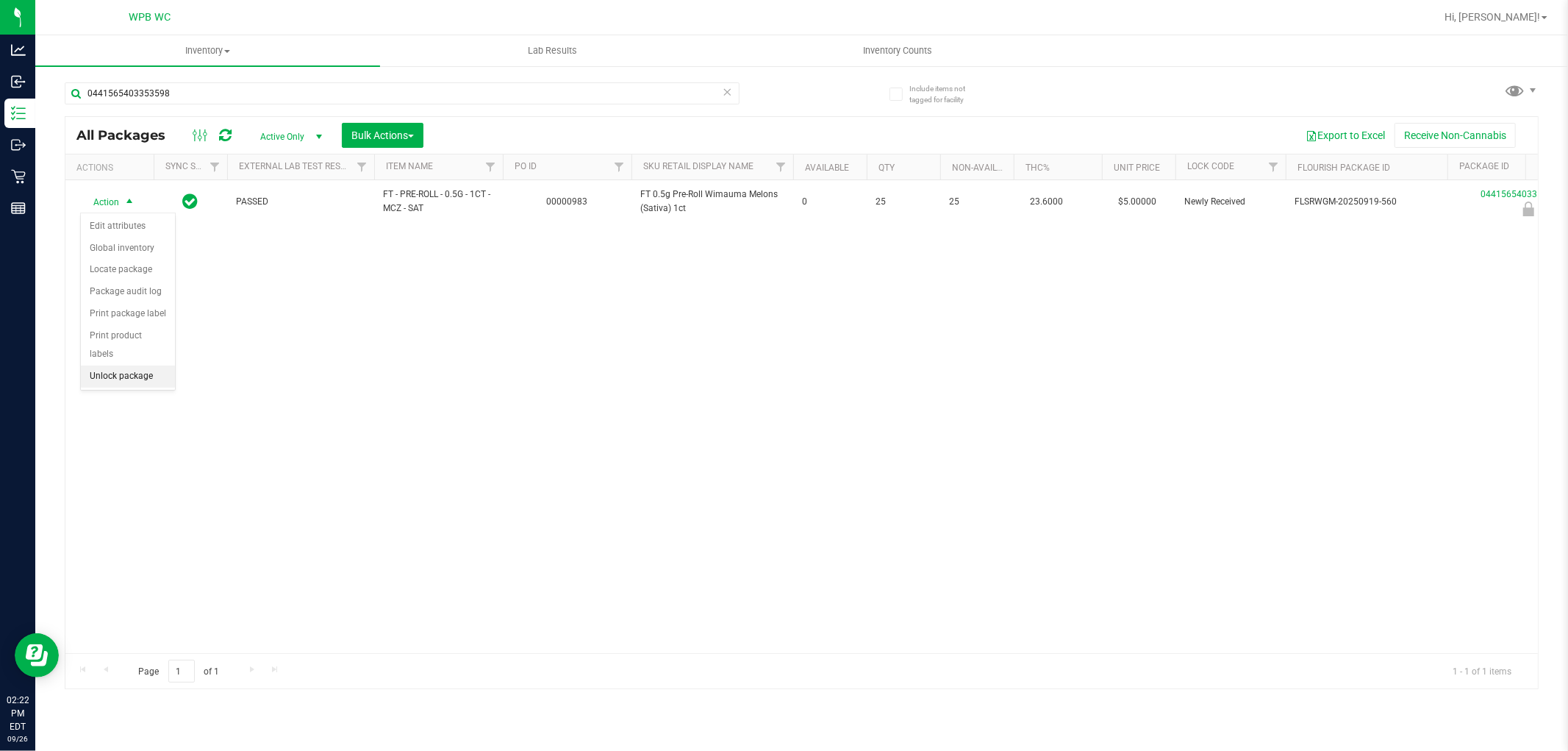
click at [134, 380] on li "Unlock package" at bounding box center [127, 377] width 94 height 22
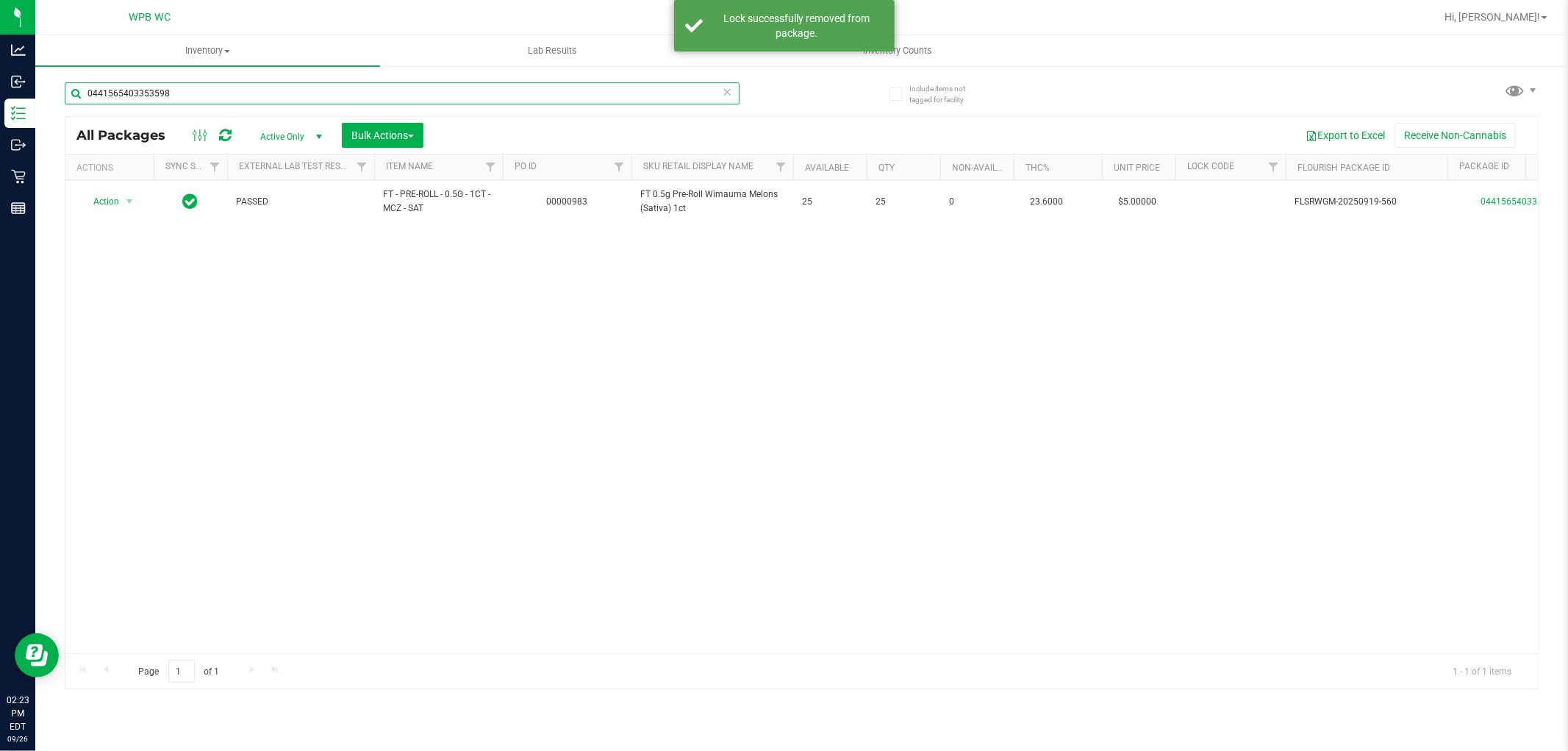
click at [170, 98] on input "0441565403353598" at bounding box center [402, 93] width 675 height 22
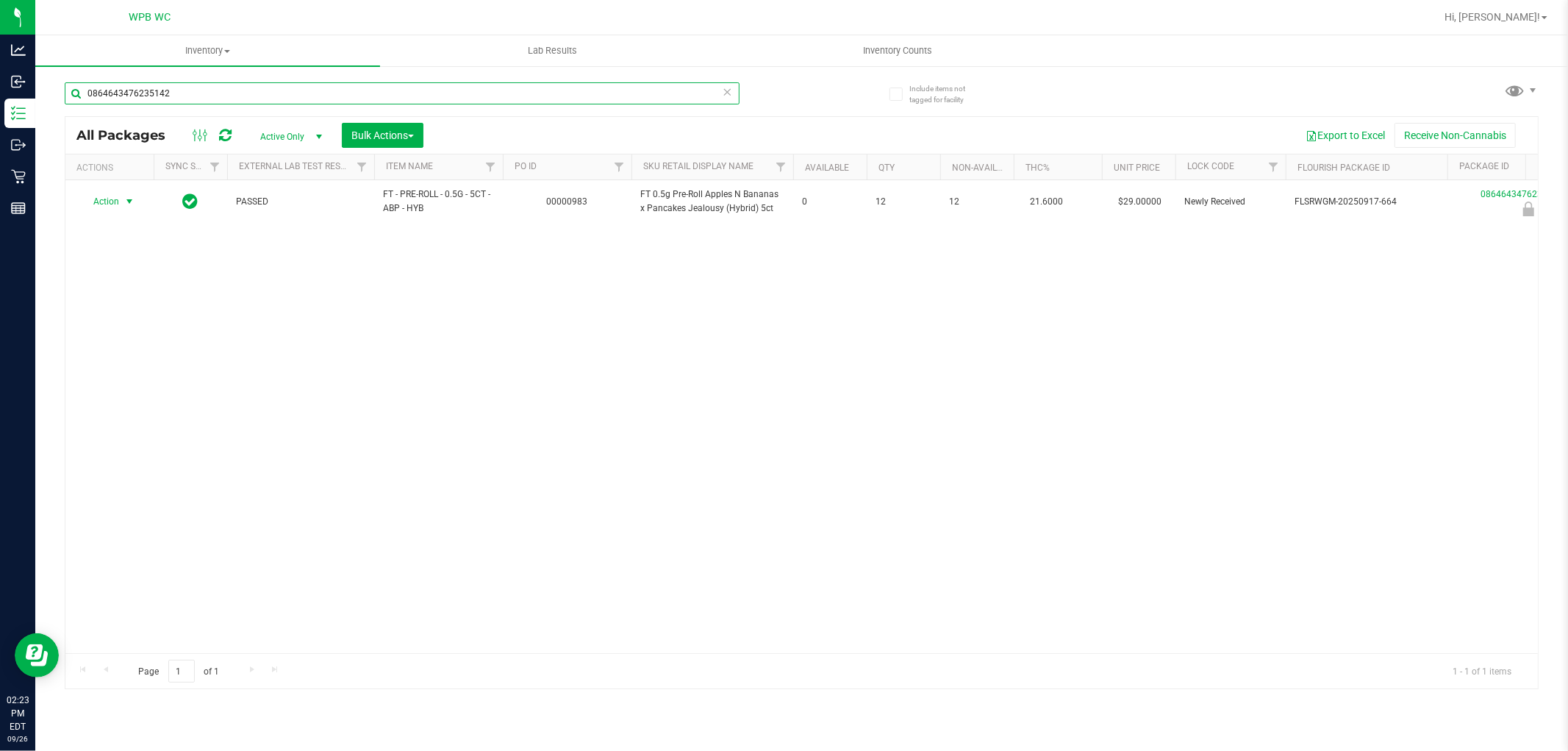
type input "0864643476235142"
click at [114, 199] on span "Action" at bounding box center [99, 201] width 40 height 20
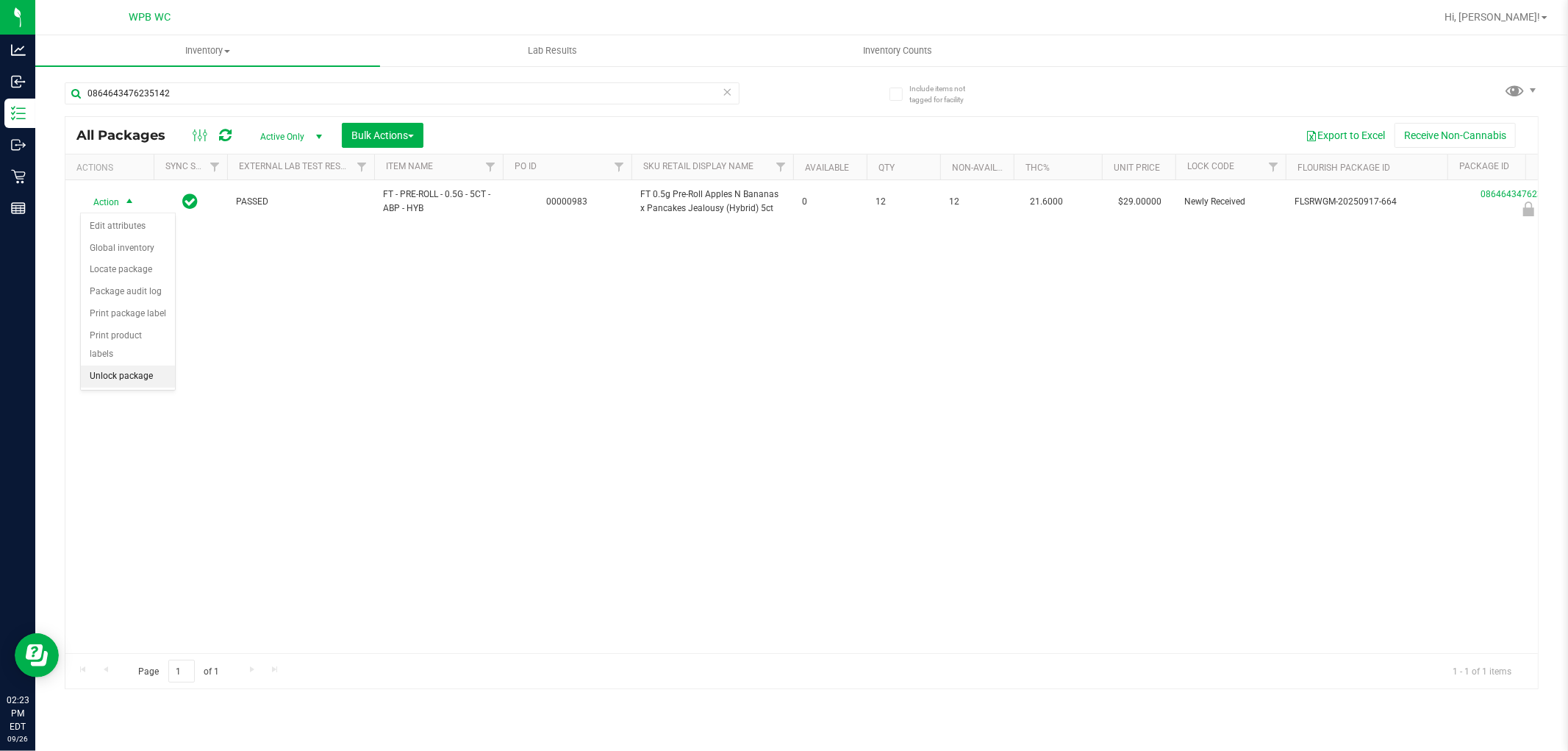
click at [132, 378] on li "Unlock package" at bounding box center [127, 377] width 94 height 22
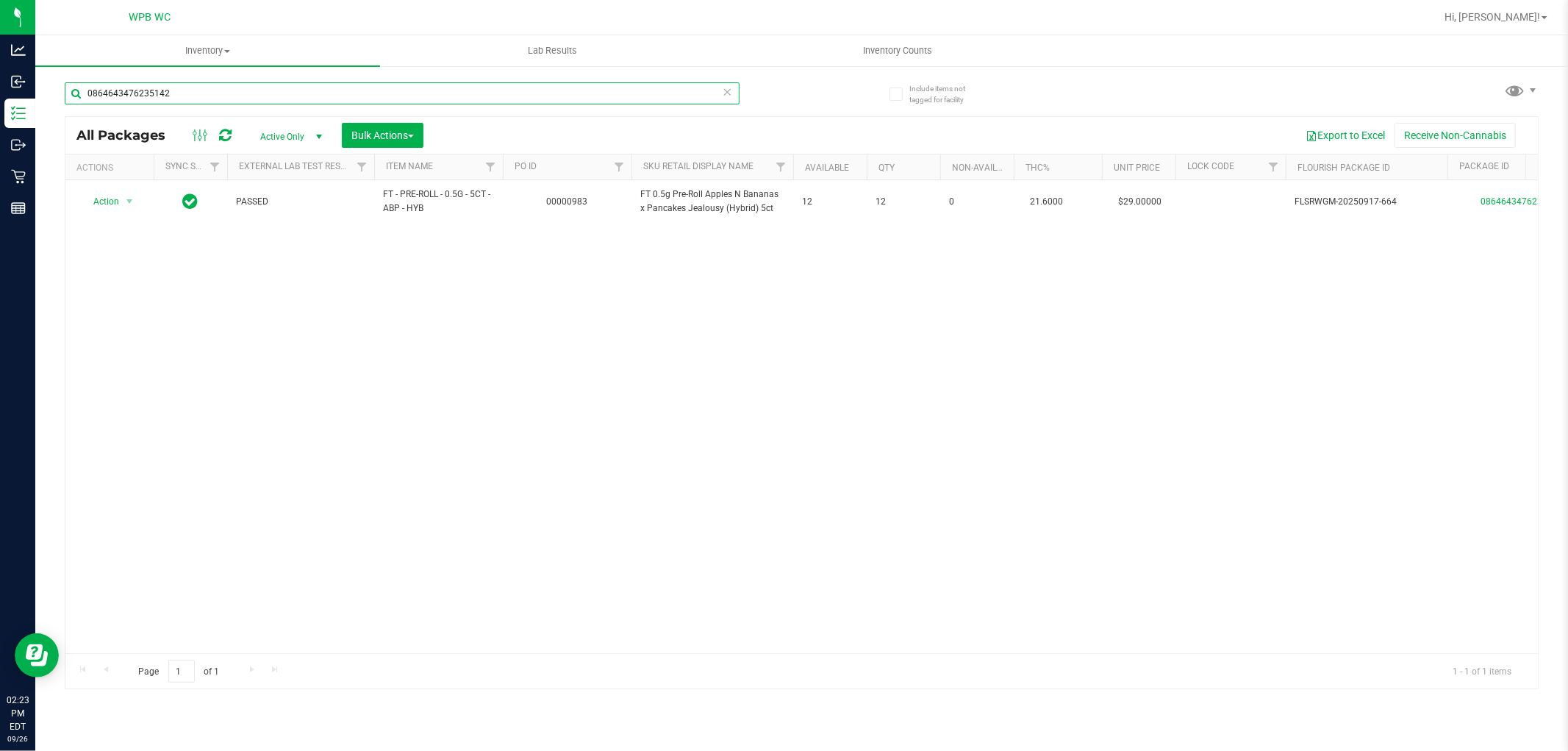
click at [212, 92] on input "0864643476235142" at bounding box center [402, 93] width 675 height 22
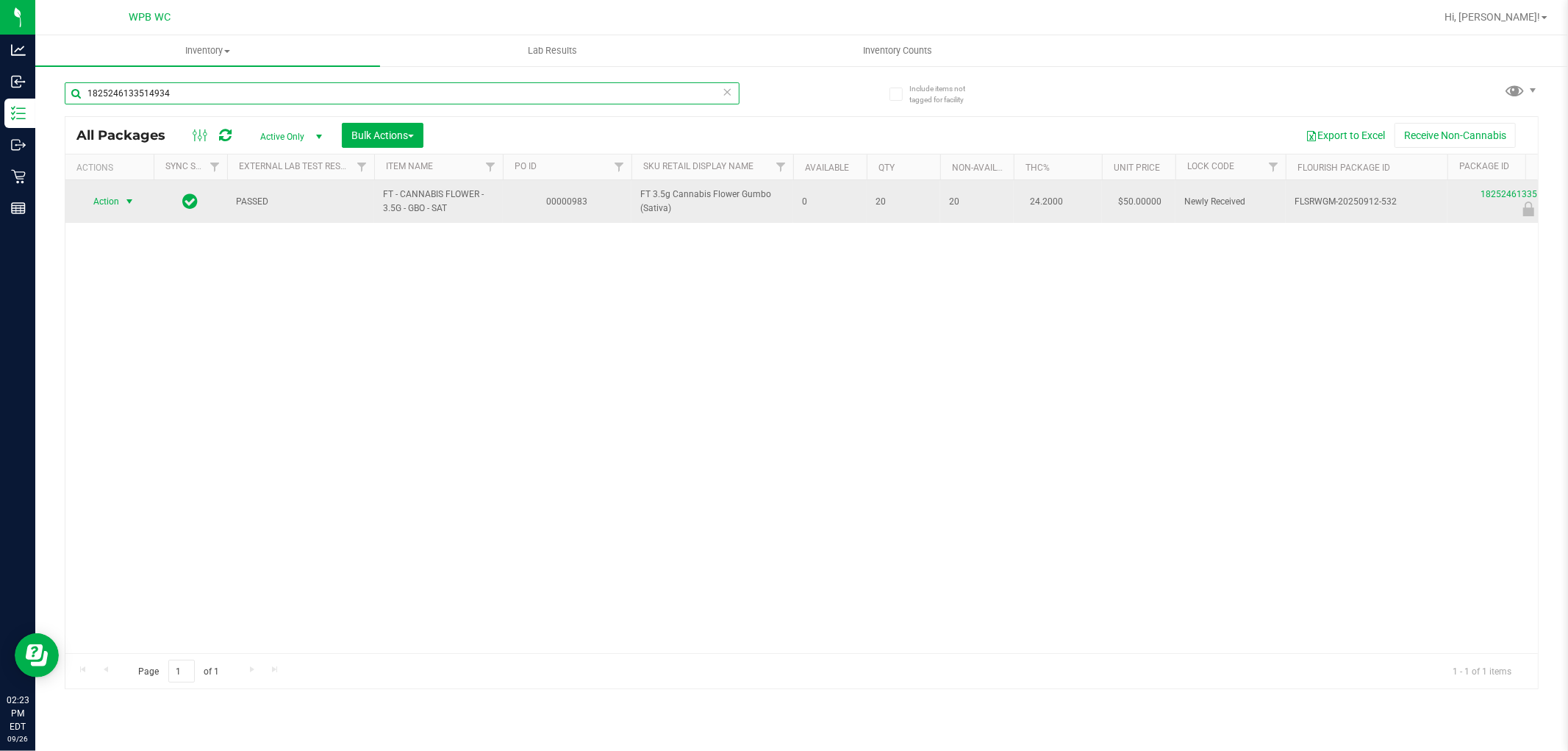
type input "1825246133514934"
click at [130, 202] on span "select" at bounding box center [130, 202] width 12 height 12
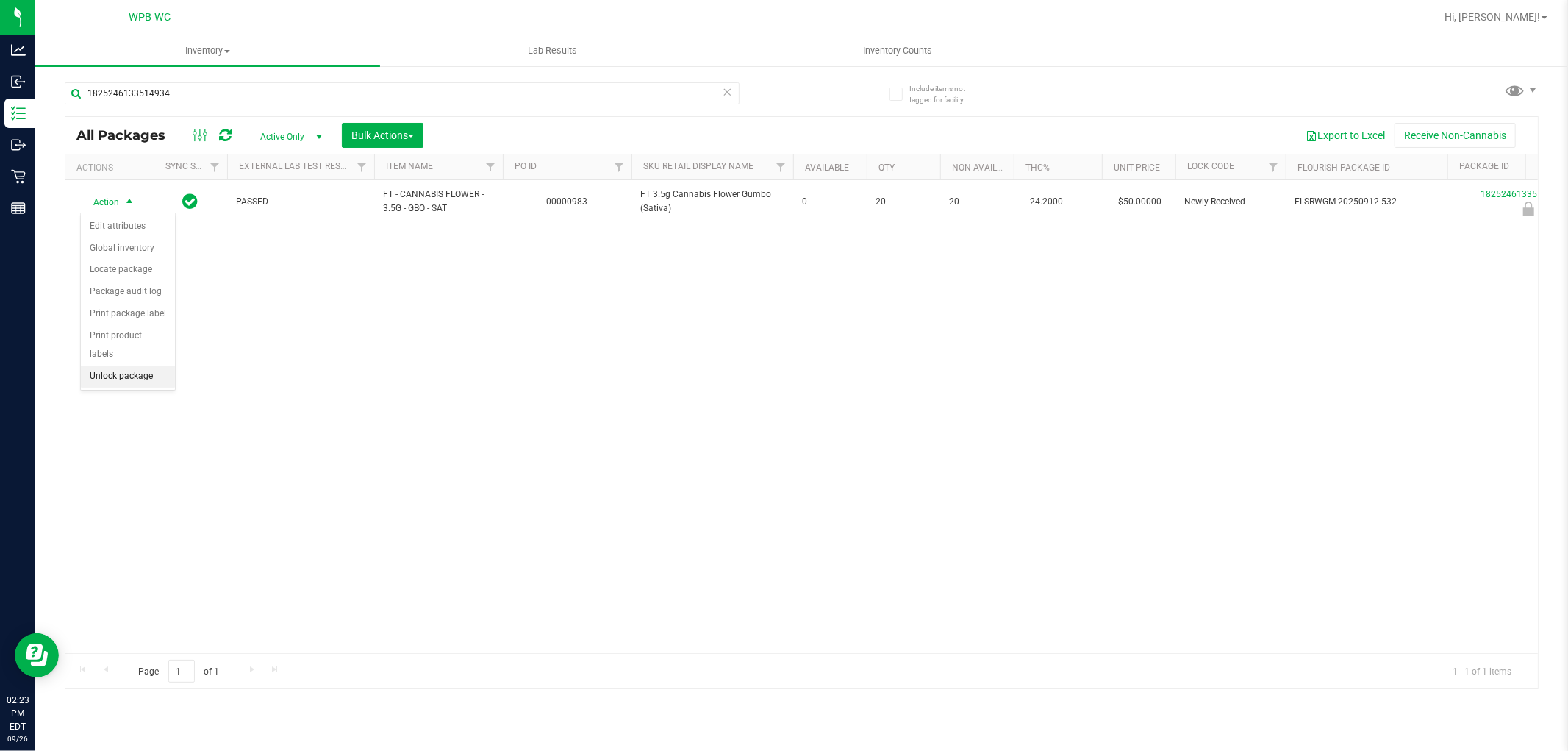
click at [146, 370] on li "Unlock package" at bounding box center [127, 377] width 94 height 22
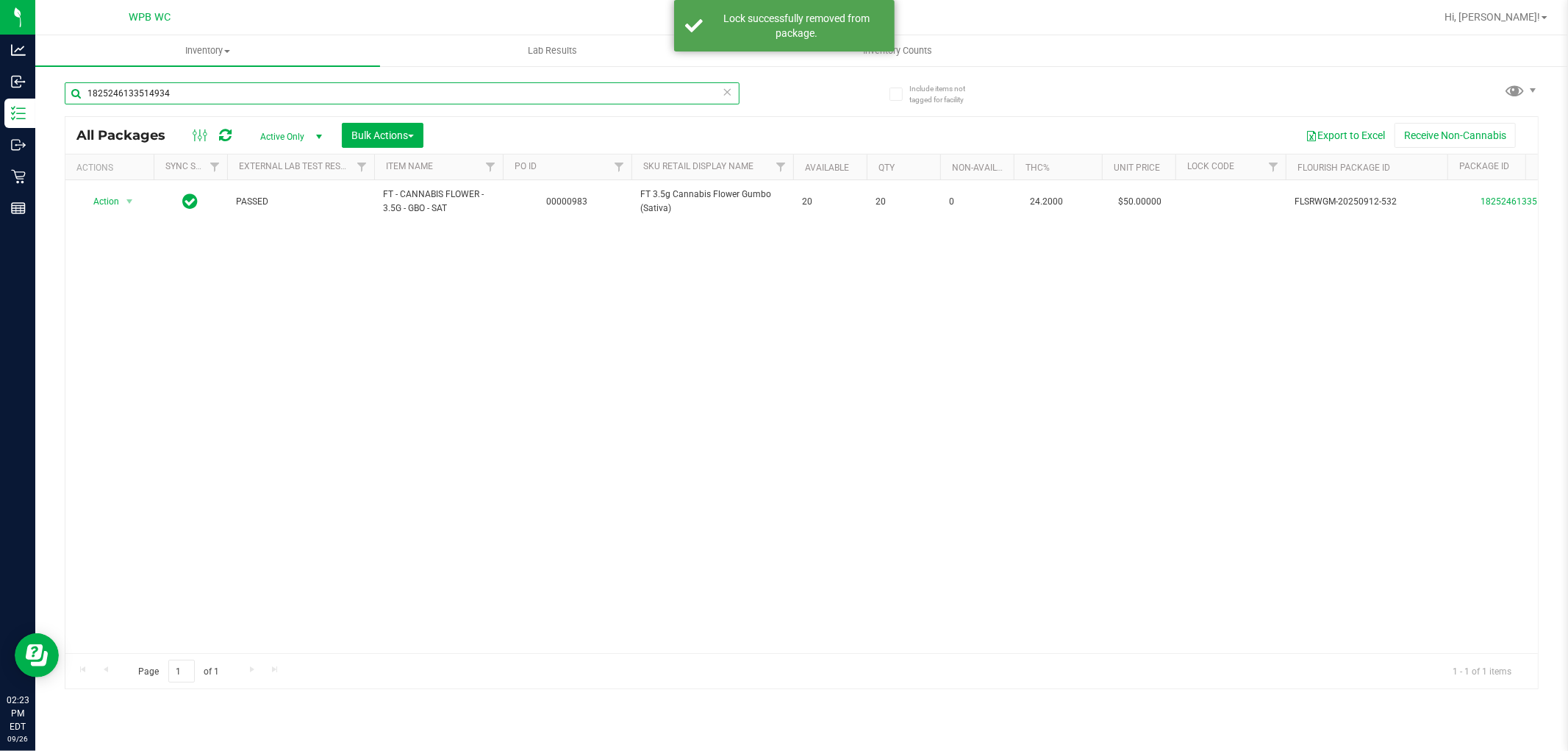
click at [218, 98] on input "1825246133514934" at bounding box center [402, 93] width 675 height 22
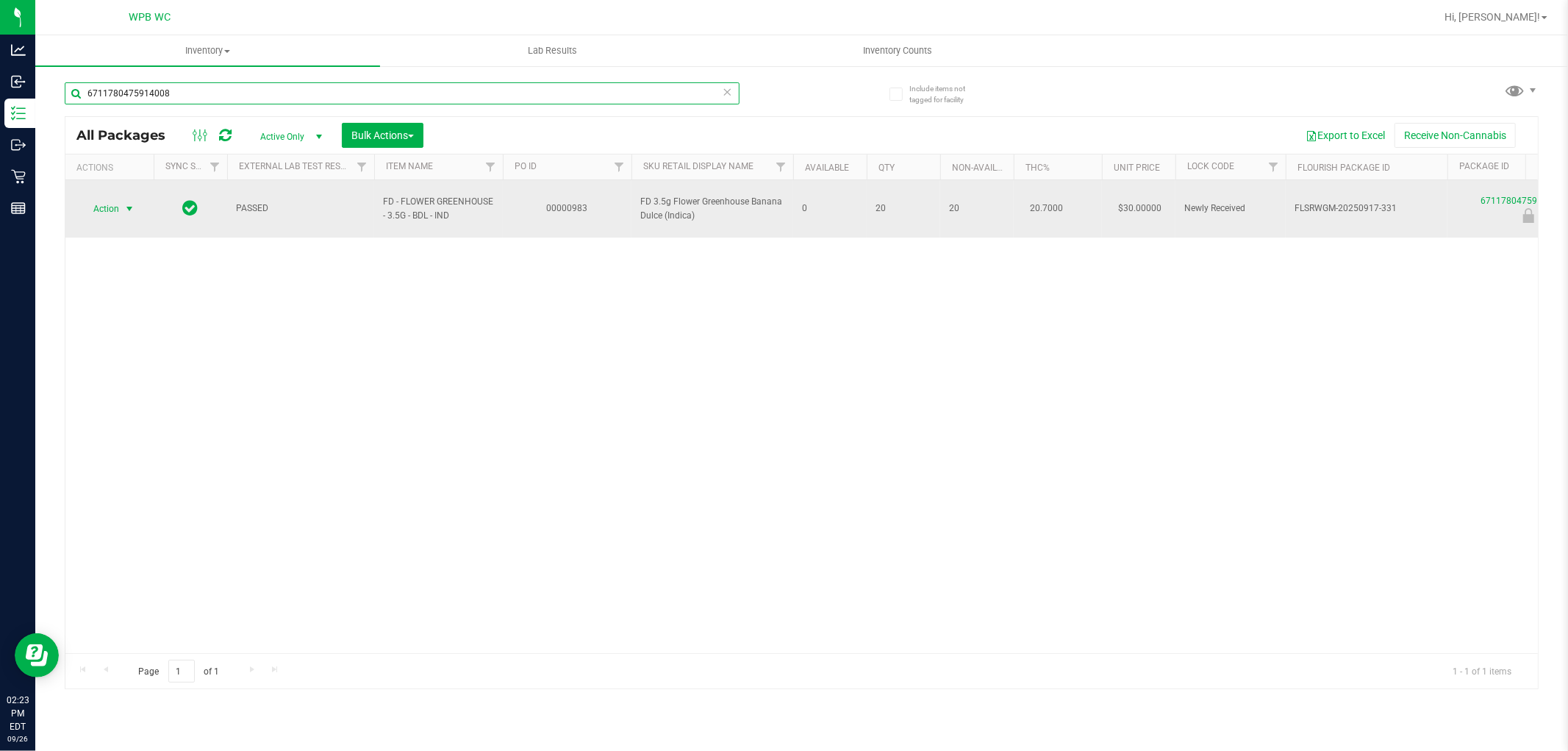
type input "6711780475914008"
click at [128, 204] on span "select" at bounding box center [130, 209] width 12 height 12
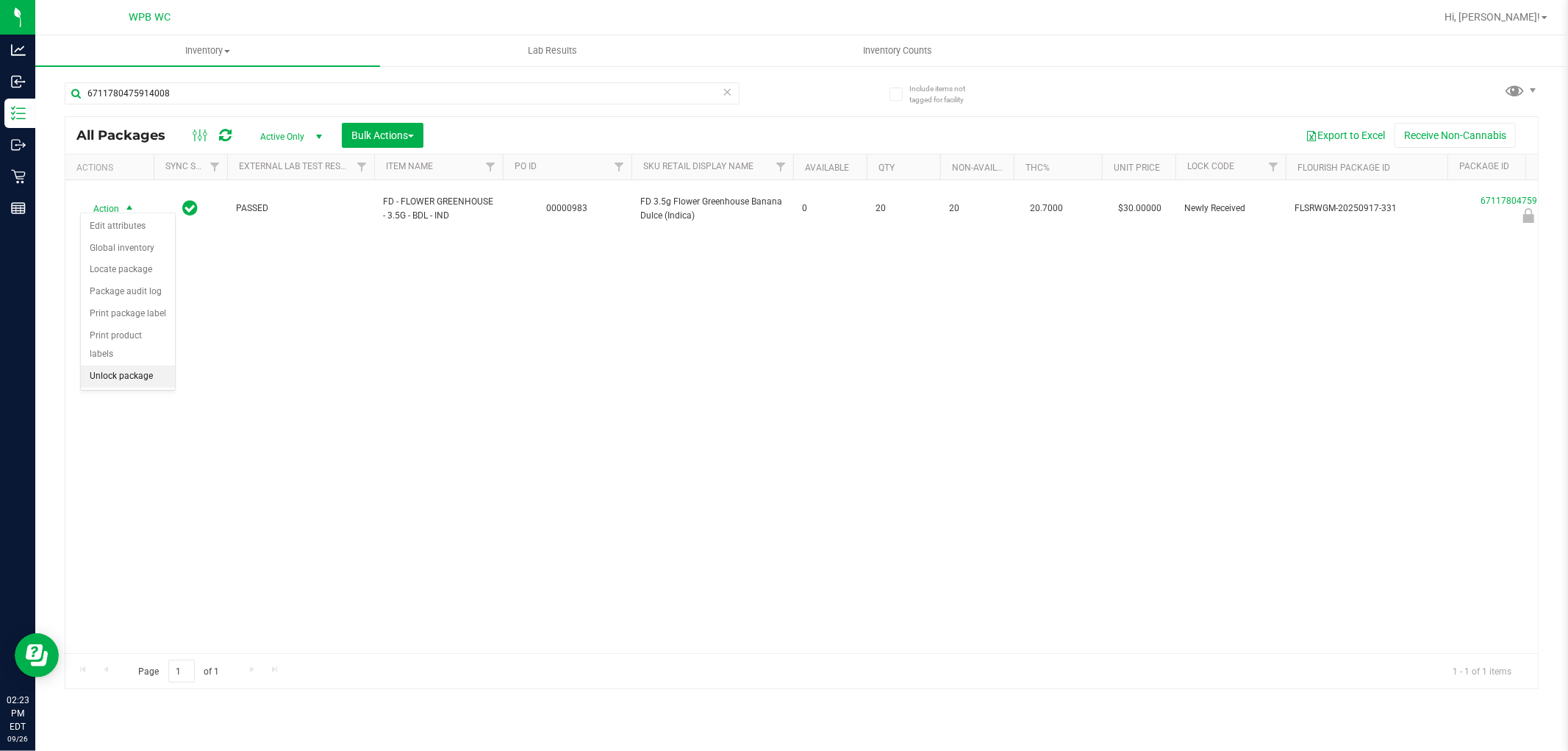
click at [131, 373] on li "Unlock package" at bounding box center [127, 377] width 94 height 22
